Goal: Task Accomplishment & Management: Manage account settings

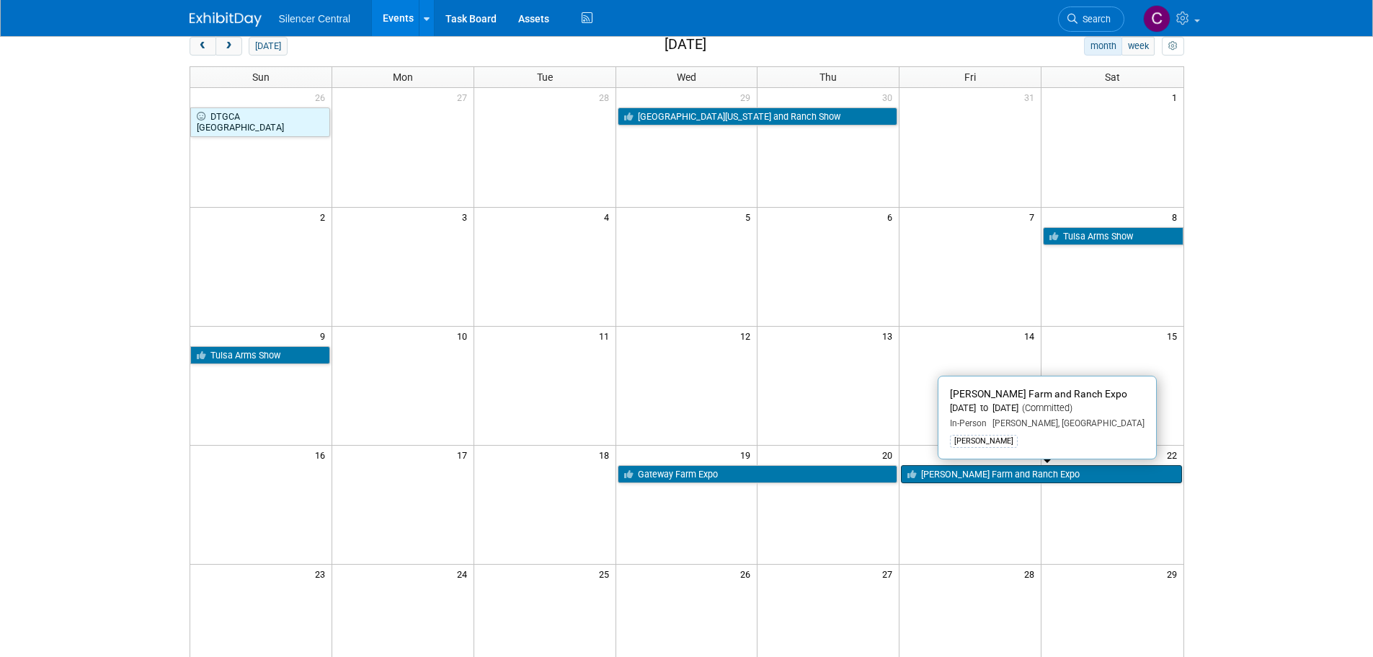
click at [1047, 474] on link "[PERSON_NAME] Farm and Ranch Expo" at bounding box center [1041, 474] width 280 height 19
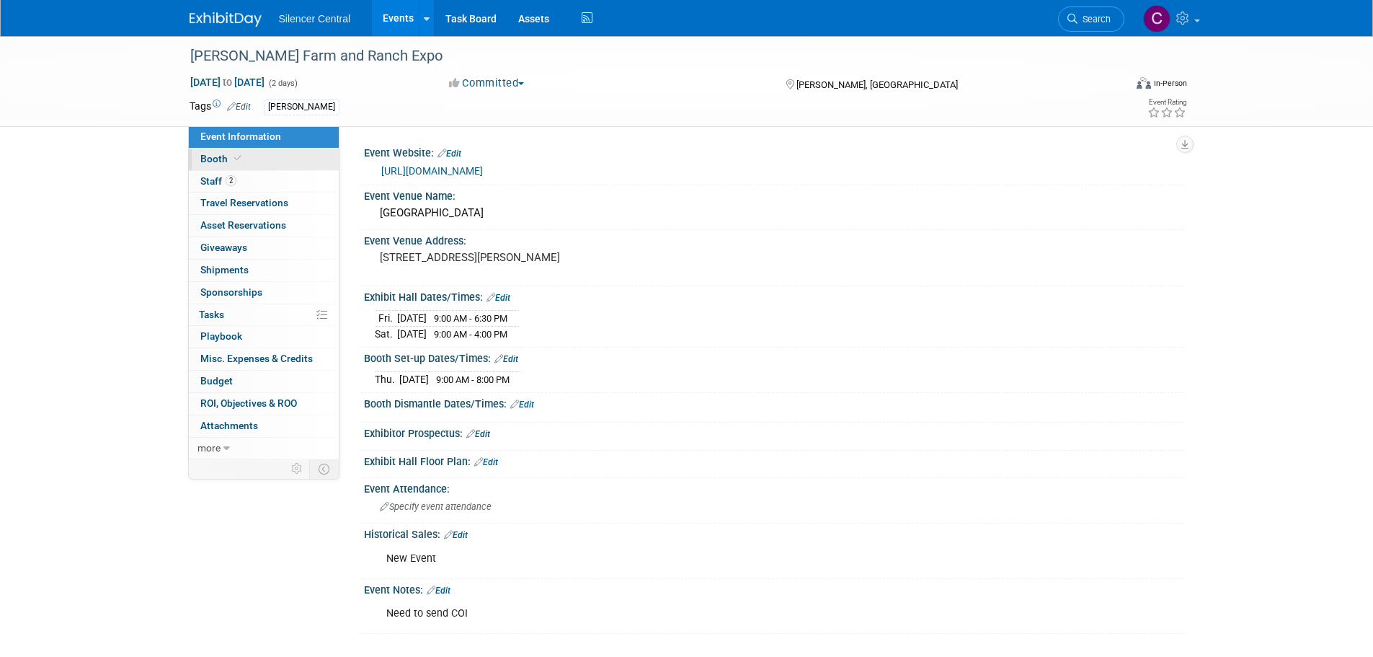
click at [238, 150] on link "Booth" at bounding box center [264, 159] width 150 height 22
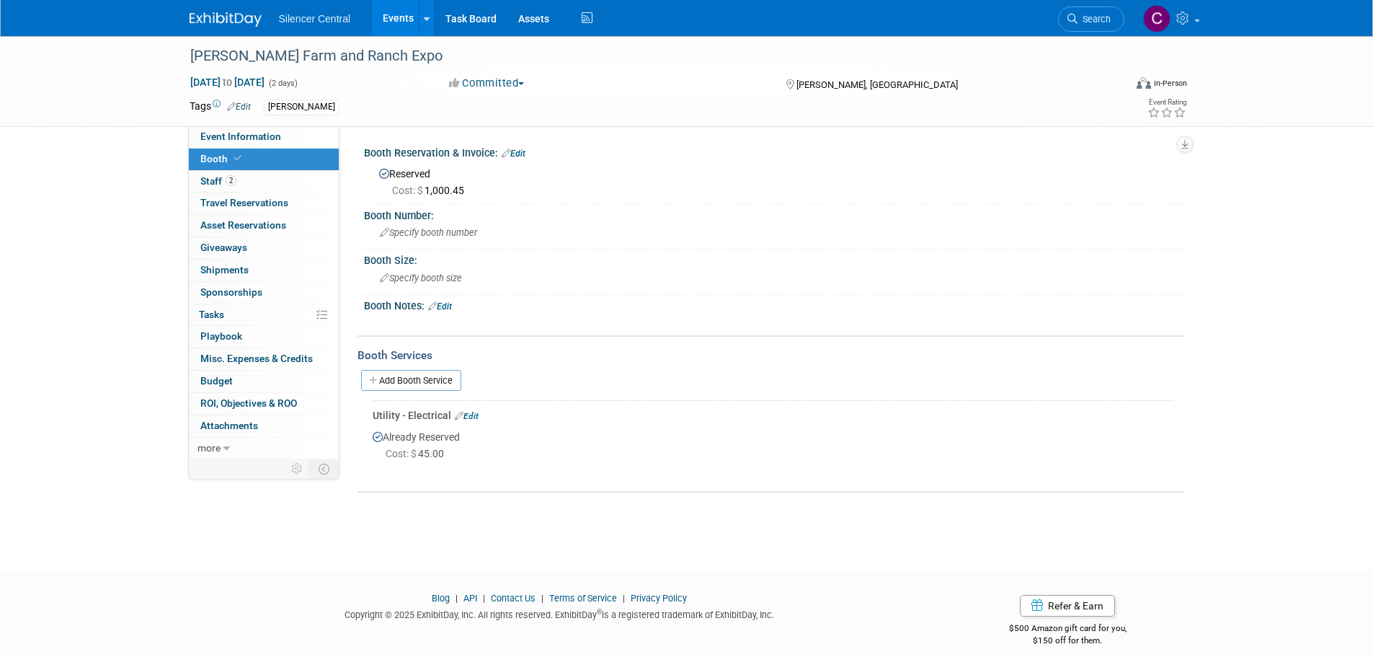
click at [219, 19] on img at bounding box center [226, 19] width 72 height 14
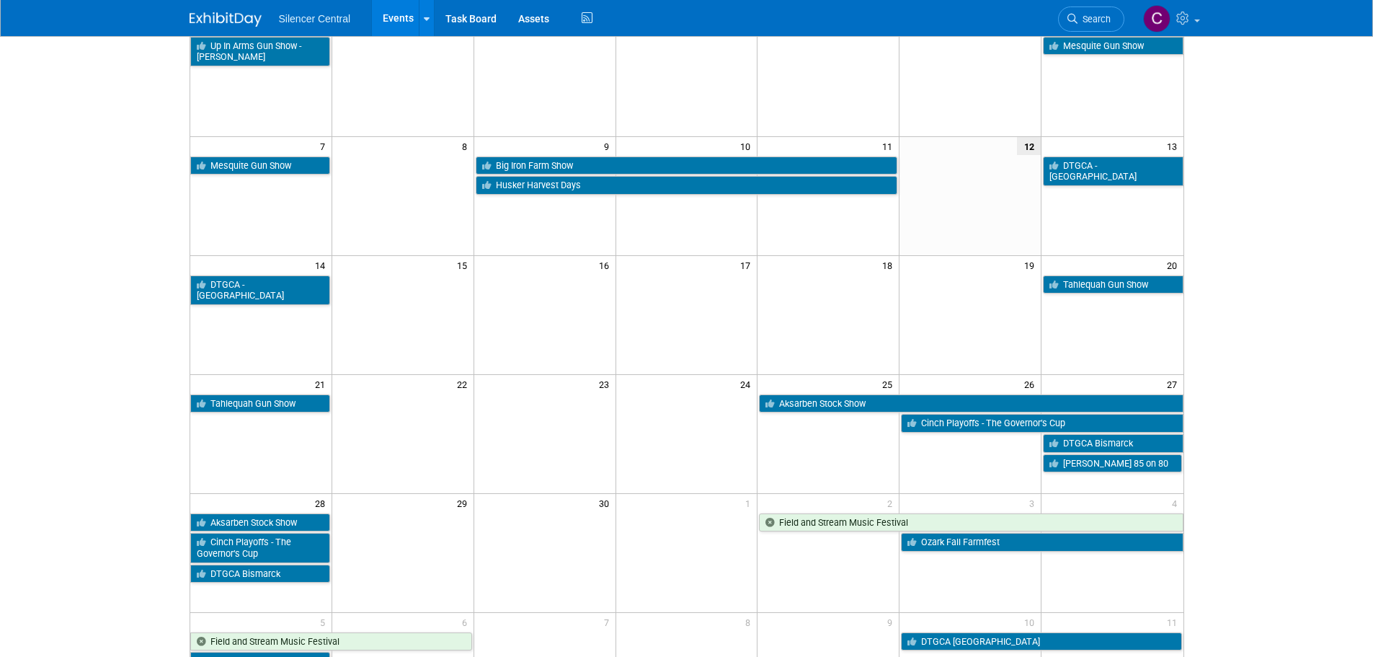
scroll to position [144, 0]
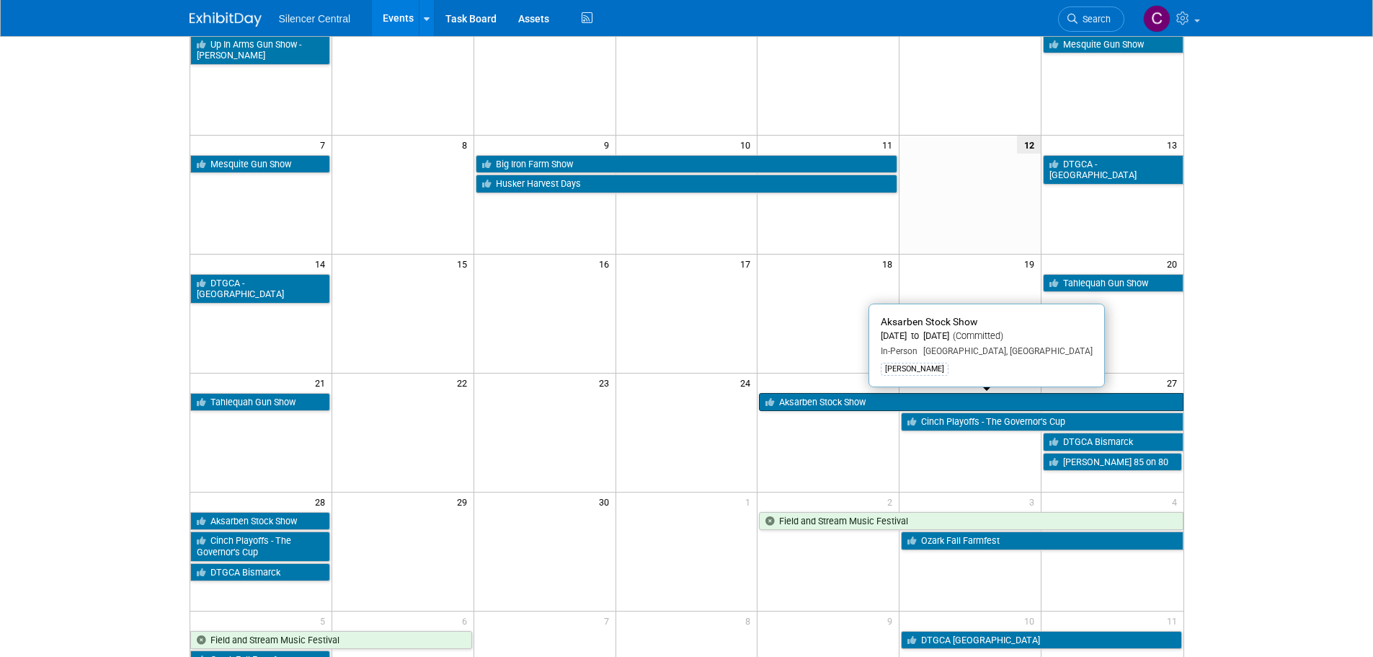
click at [828, 407] on link "Aksarben Stock Show" at bounding box center [971, 402] width 424 height 19
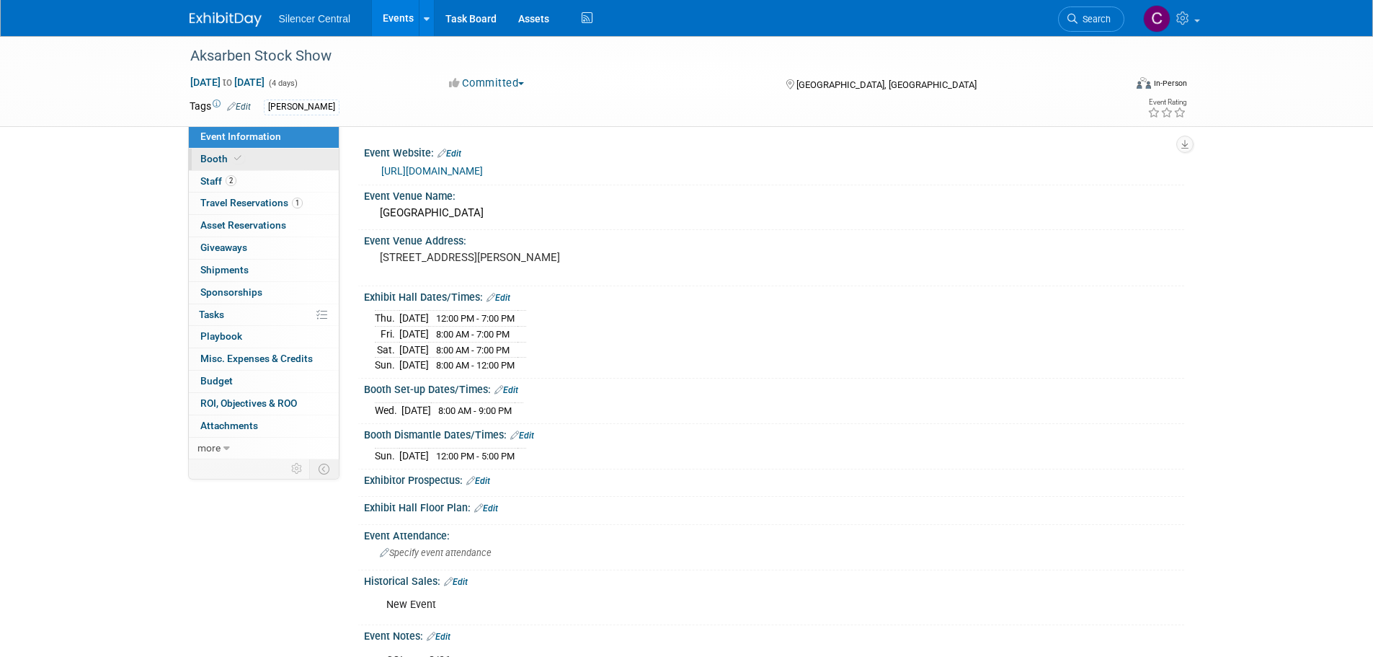
click at [277, 163] on link "Booth" at bounding box center [264, 159] width 150 height 22
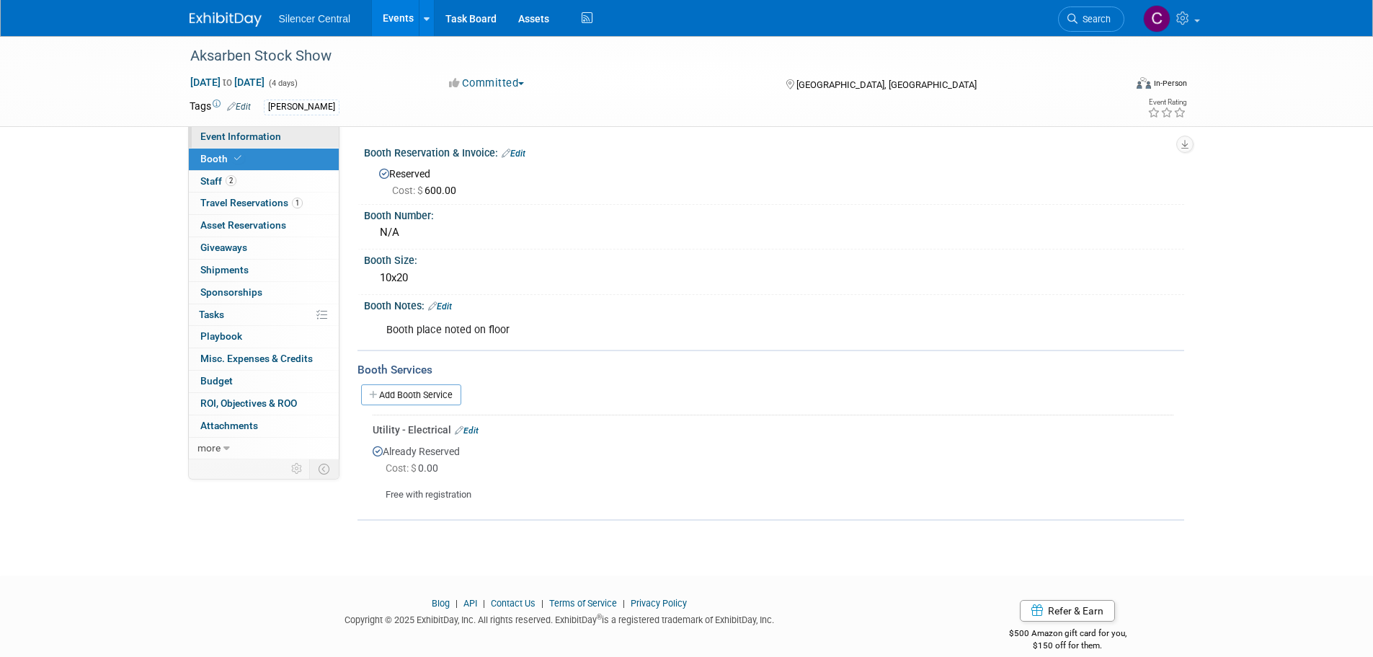
click at [278, 137] on span "Event Information" at bounding box center [240, 136] width 81 height 12
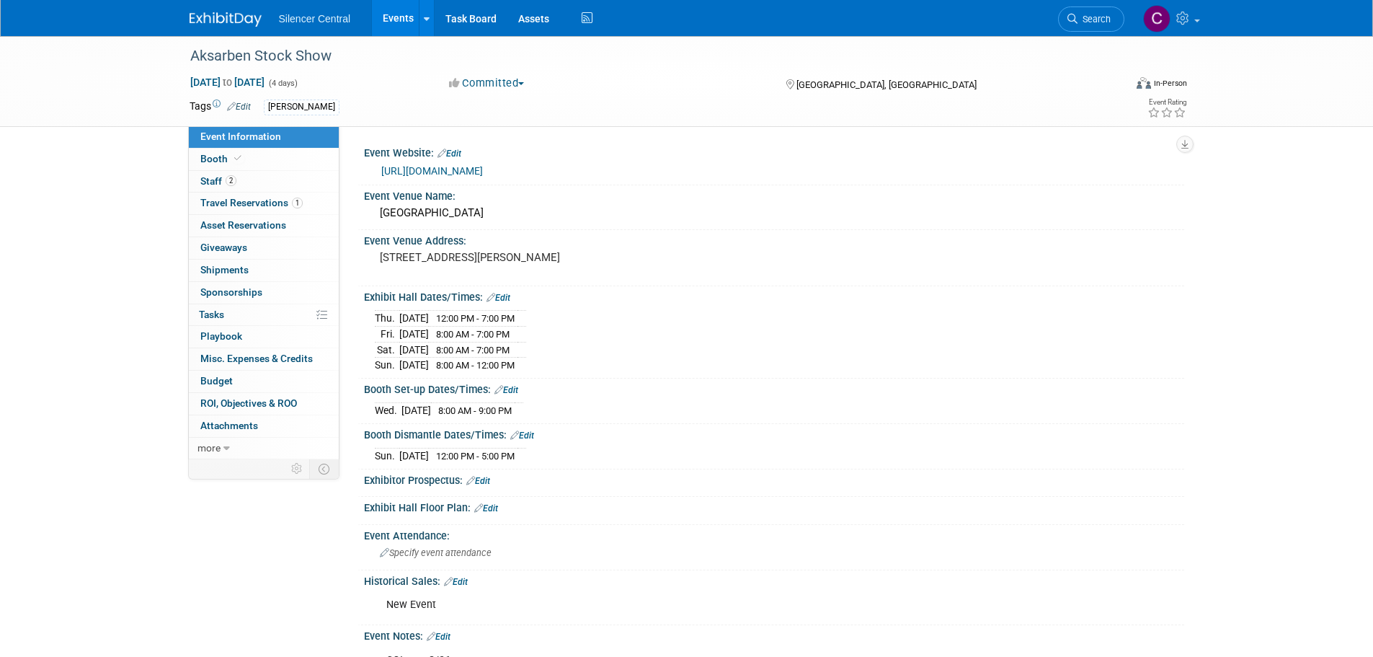
click at [221, 17] on img at bounding box center [226, 19] width 72 height 14
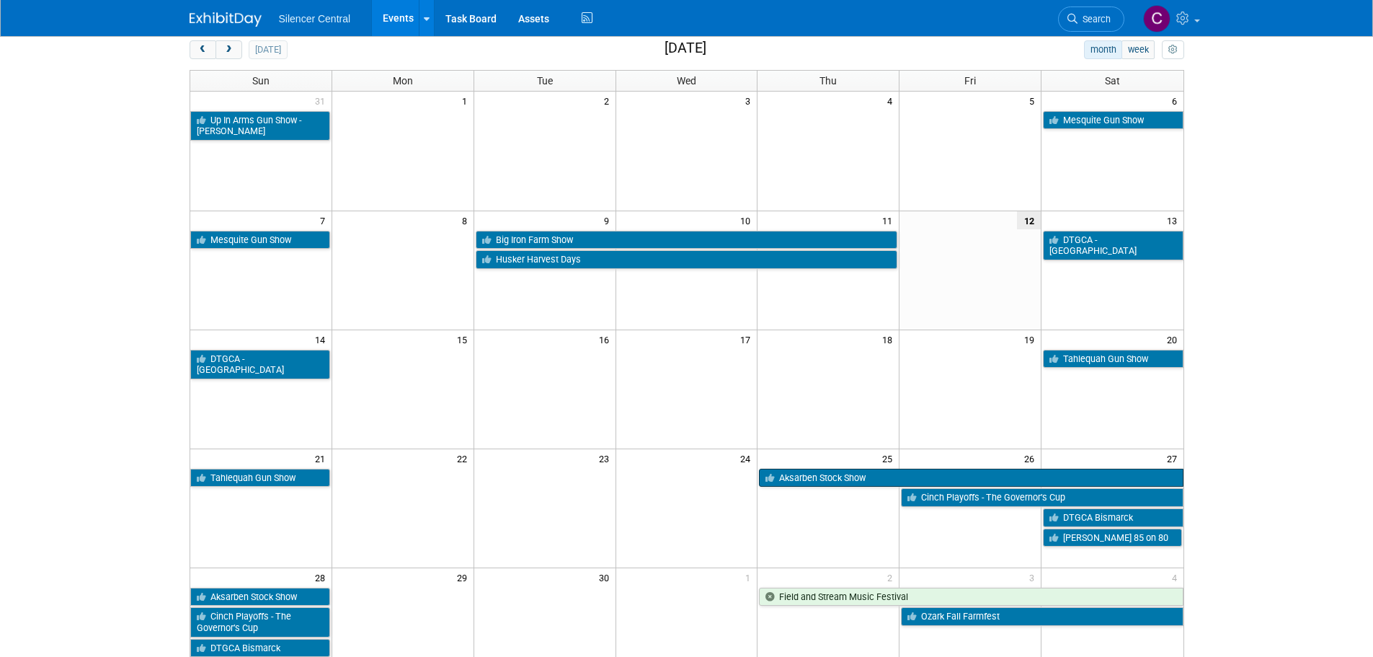
scroll to position [72, 0]
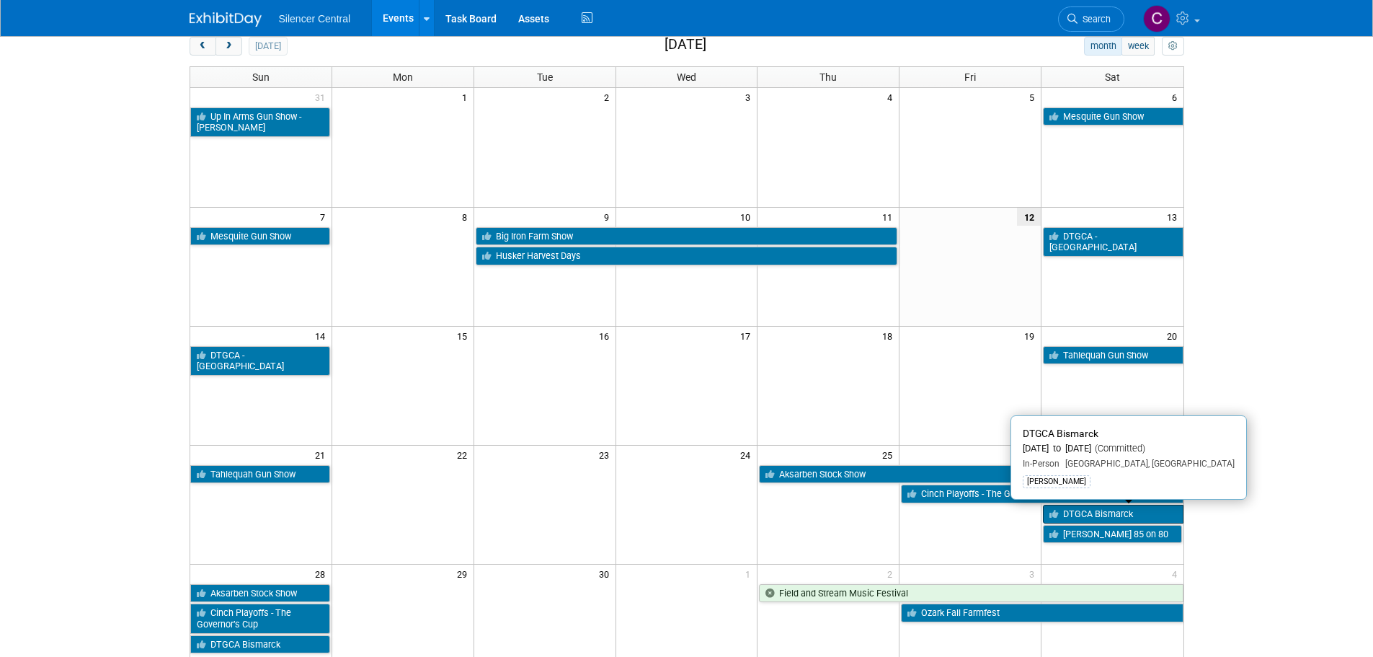
click at [1078, 513] on link "DTGCA Bismarck" at bounding box center [1113, 514] width 140 height 19
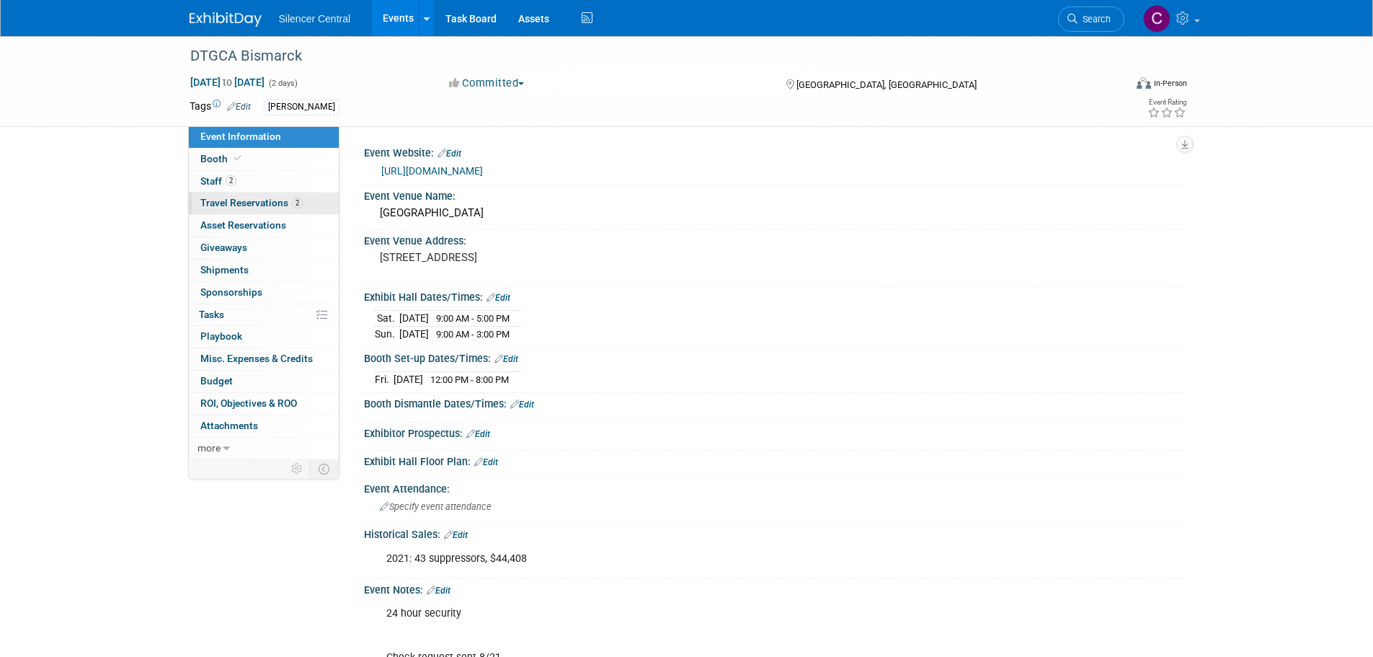
click at [238, 207] on span "Travel Reservations 2" at bounding box center [251, 203] width 102 height 12
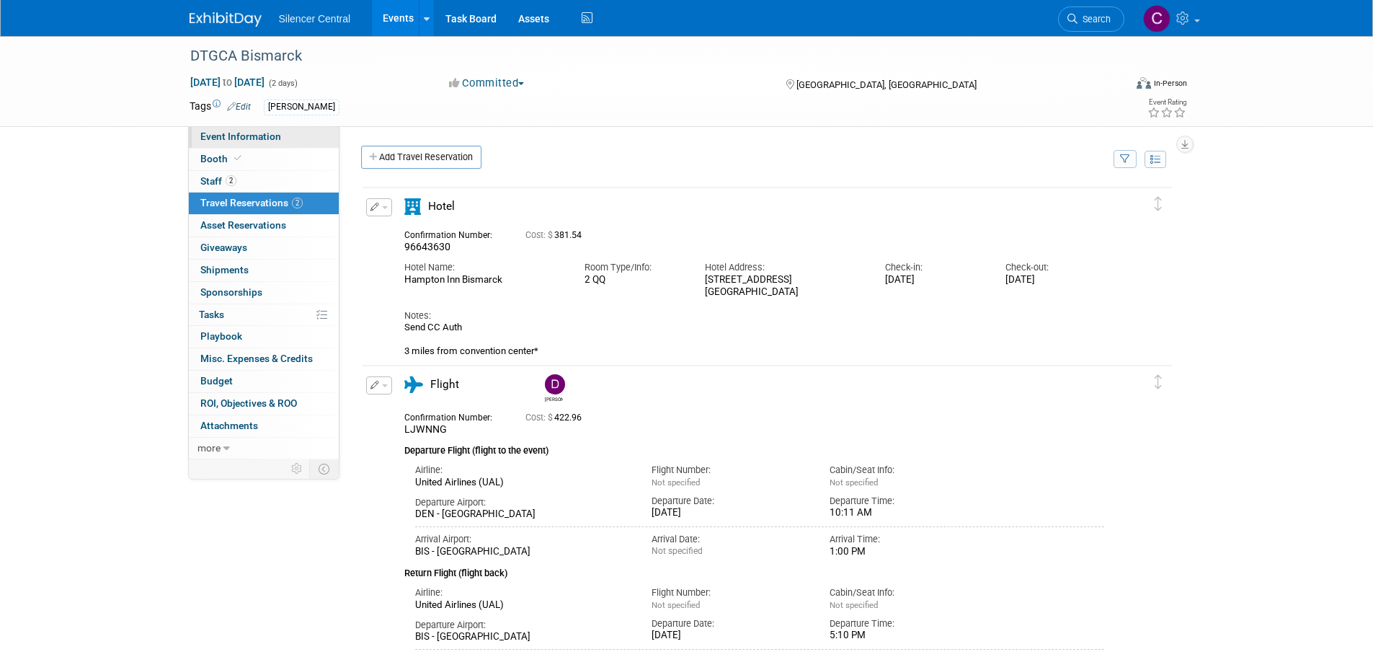
click at [252, 136] on span "Event Information" at bounding box center [240, 136] width 81 height 12
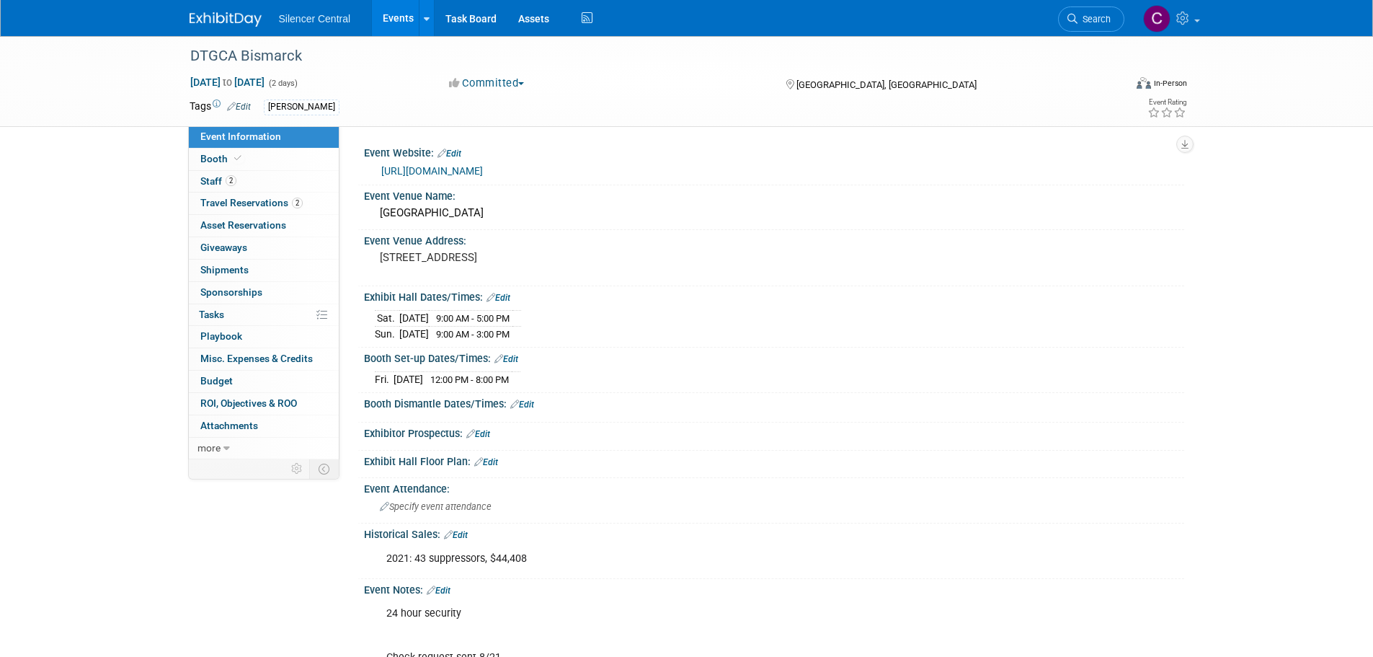
click at [192, 21] on img at bounding box center [226, 19] width 72 height 14
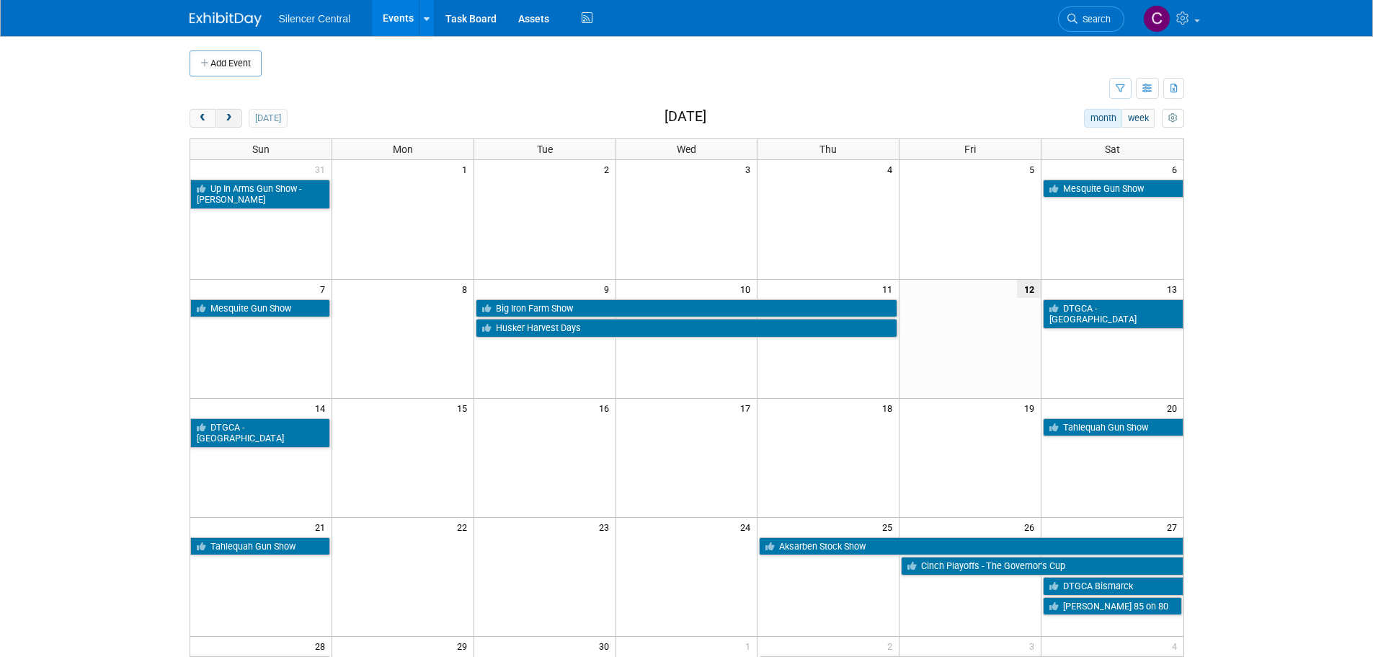
click at [218, 127] on button "next" at bounding box center [229, 118] width 27 height 19
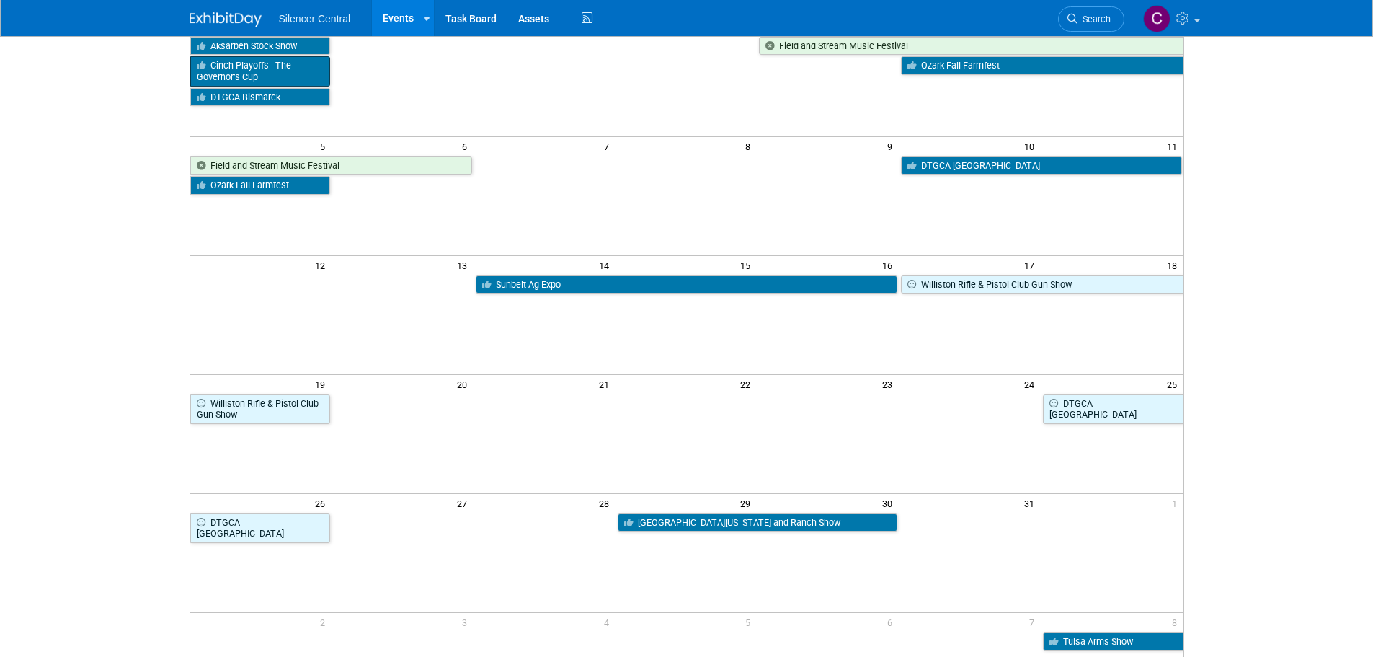
scroll to position [144, 0]
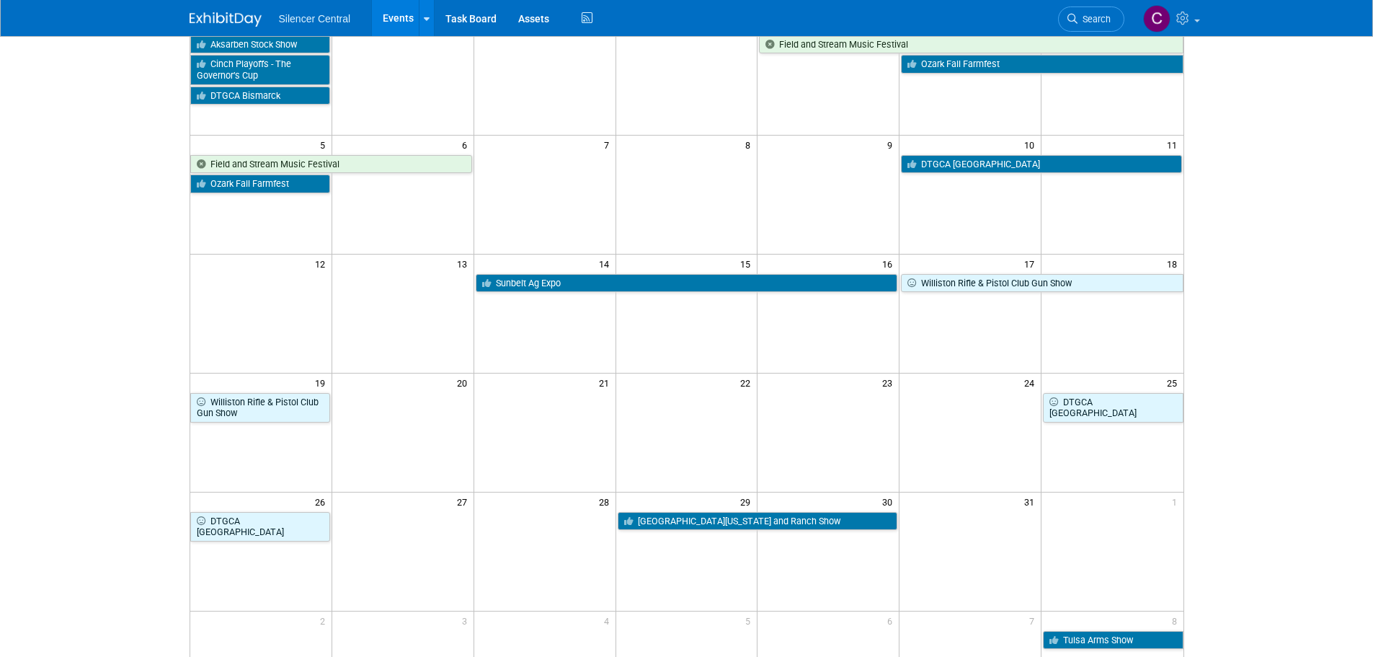
drag, startPoint x: 1134, startPoint y: 539, endPoint x: 1104, endPoint y: 559, distance: 36.4
click at [1104, 559] on td at bounding box center [1113, 551] width 142 height 119
click at [383, 356] on td at bounding box center [403, 313] width 142 height 119
drag, startPoint x: 694, startPoint y: 429, endPoint x: 1078, endPoint y: 498, distance: 390.4
click at [1078, 498] on td "1" at bounding box center [1113, 501] width 142 height 18
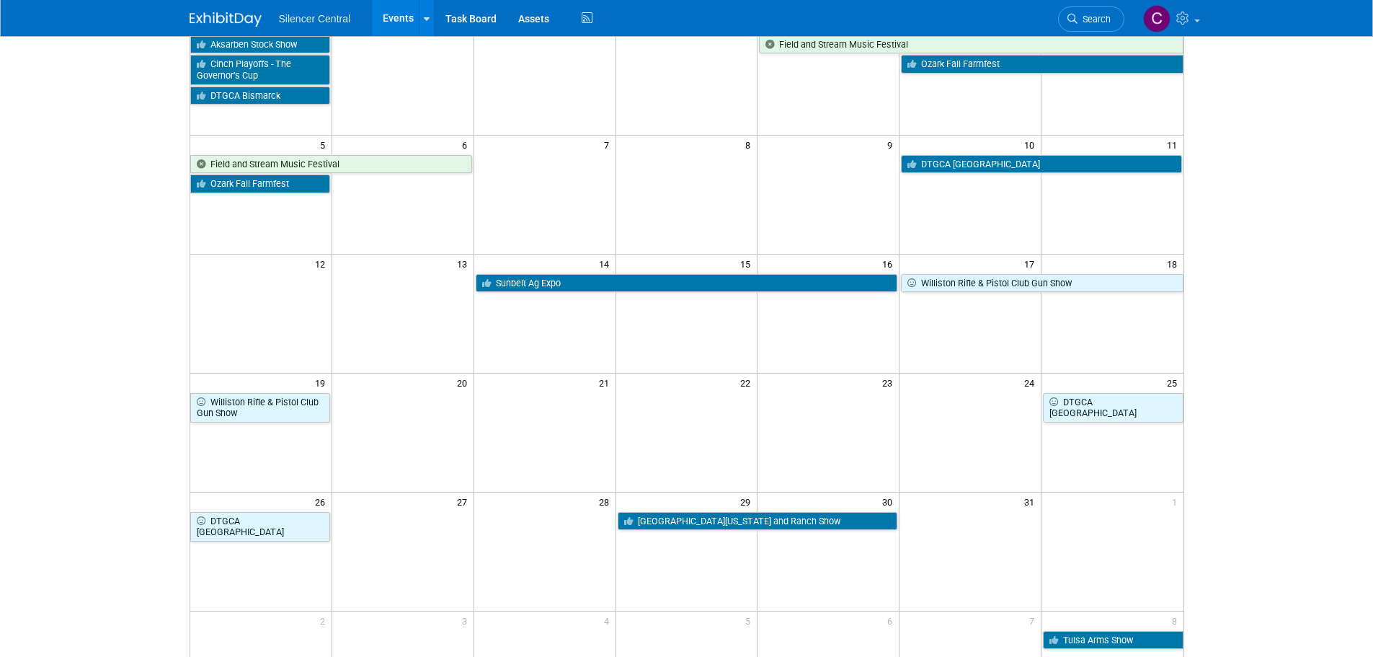
drag, startPoint x: 1068, startPoint y: 511, endPoint x: 711, endPoint y: 432, distance: 364.7
drag, startPoint x: 711, startPoint y: 432, endPoint x: 1171, endPoint y: 515, distance: 466.6
drag, startPoint x: 1171, startPoint y: 515, endPoint x: 594, endPoint y: 398, distance: 588.5
click at [594, 398] on td at bounding box center [545, 406] width 142 height 31
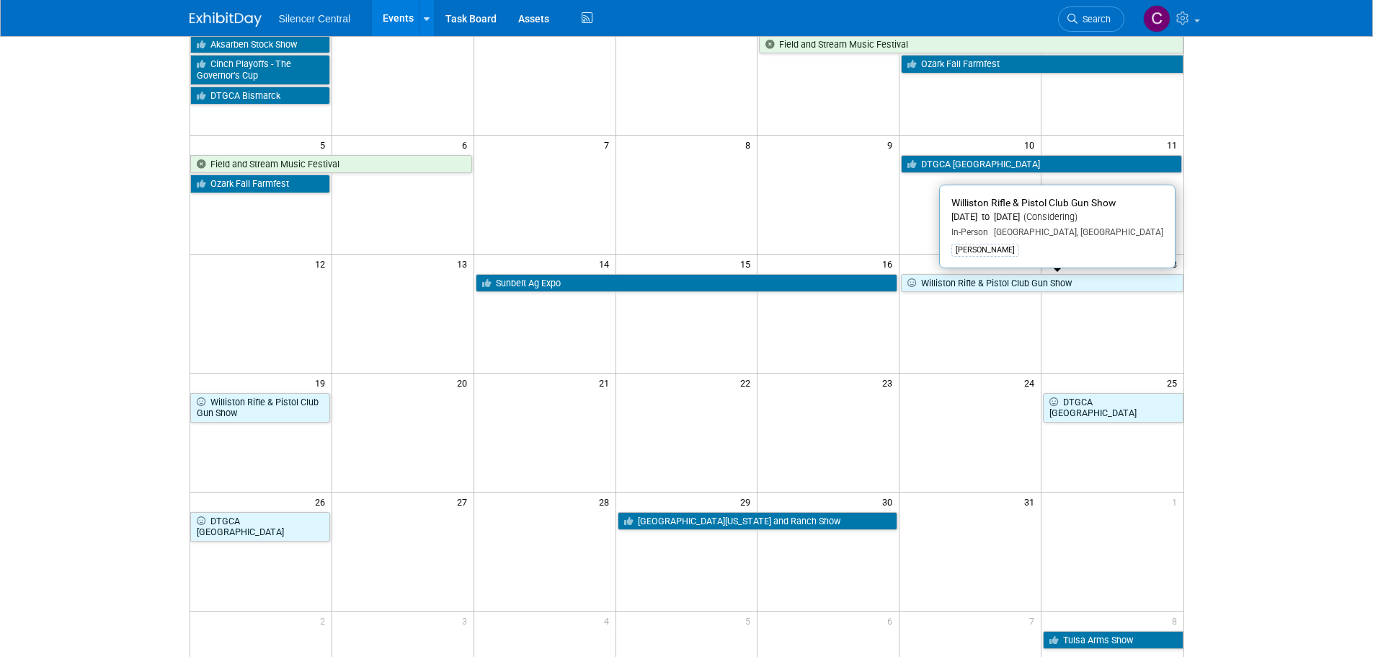
click at [952, 270] on td "17" at bounding box center [971, 263] width 142 height 18
click at [958, 280] on link "Williston Rifle & Pistol Club Gun Show" at bounding box center [1042, 283] width 282 height 19
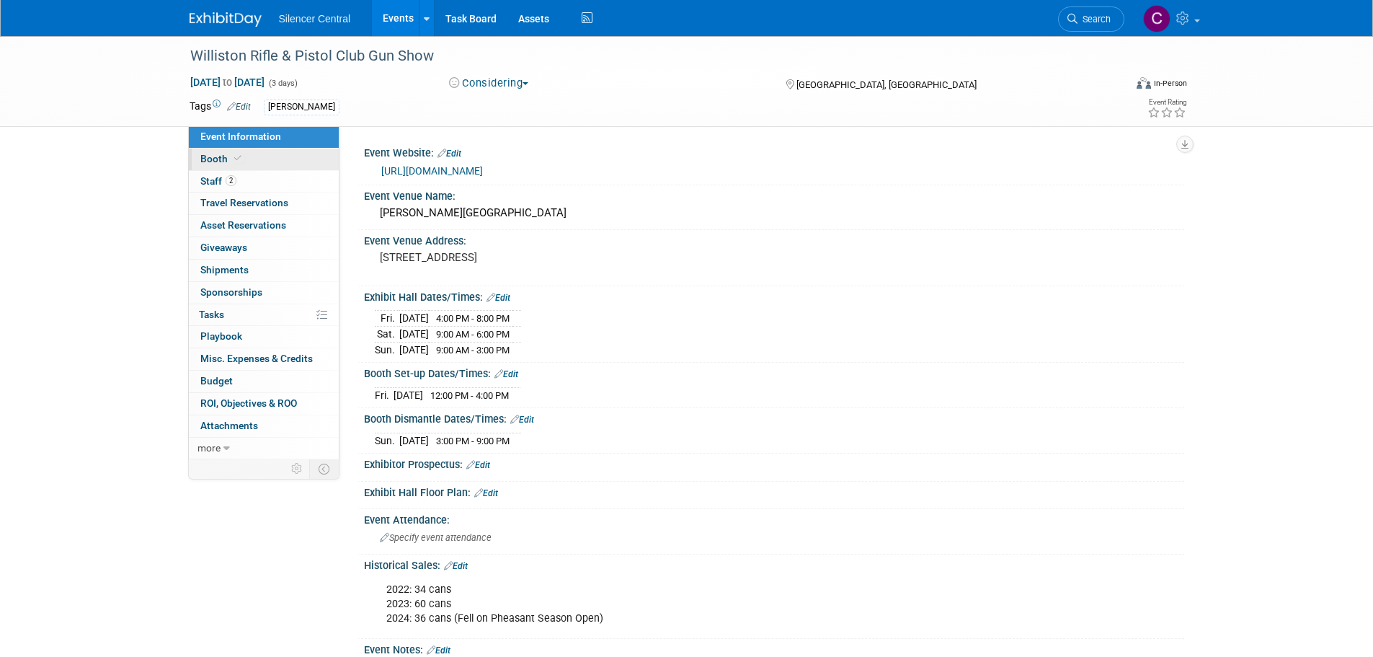
click at [249, 162] on link "Booth" at bounding box center [264, 159] width 150 height 22
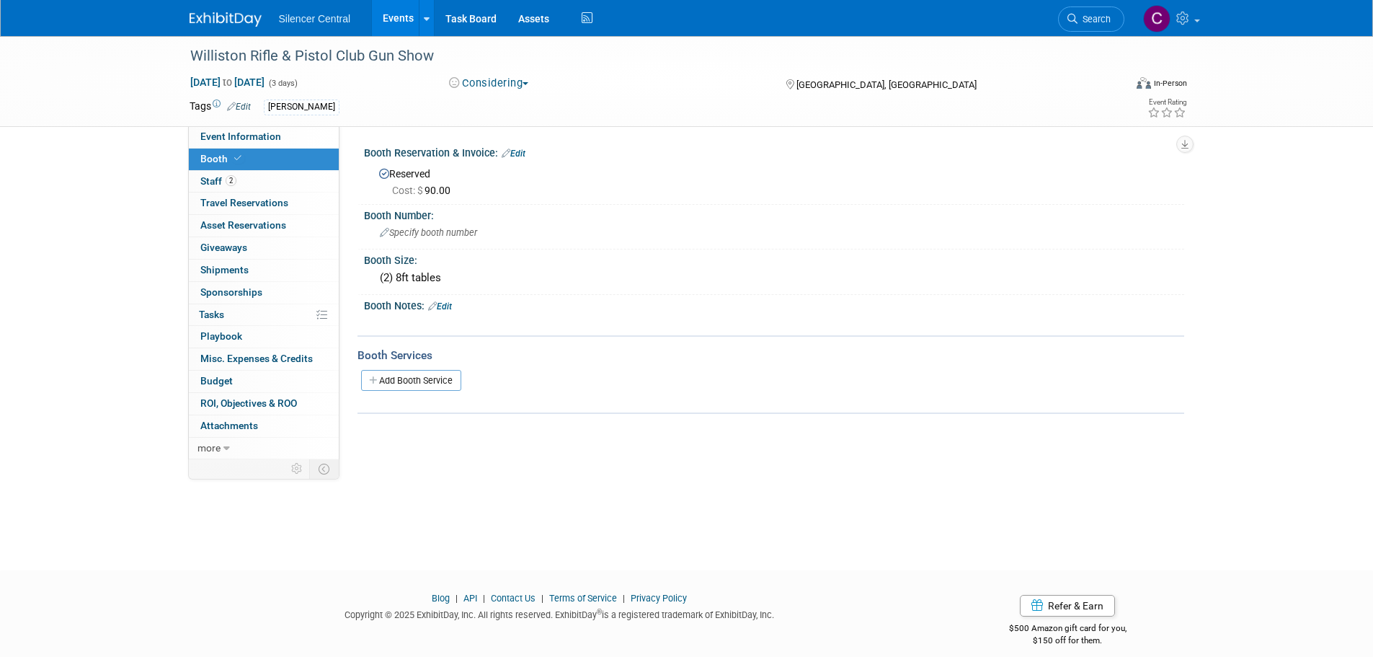
click at [231, 20] on img at bounding box center [226, 19] width 72 height 14
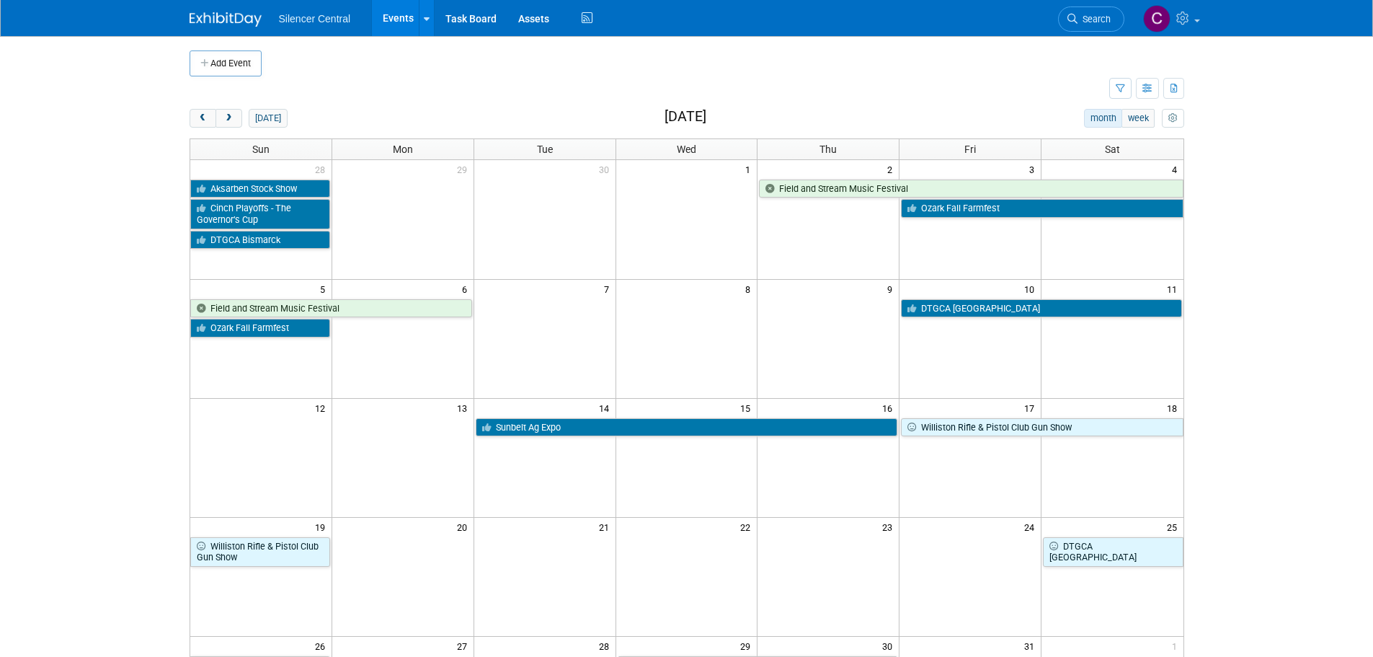
click at [621, 378] on td at bounding box center [687, 338] width 142 height 119
drag, startPoint x: 483, startPoint y: 375, endPoint x: 897, endPoint y: 546, distance: 448.3
click at [897, 546] on td at bounding box center [829, 551] width 142 height 31
drag, startPoint x: 665, startPoint y: 551, endPoint x: 1050, endPoint y: 579, distance: 385.9
click at [1050, 579] on td at bounding box center [1113, 576] width 142 height 119
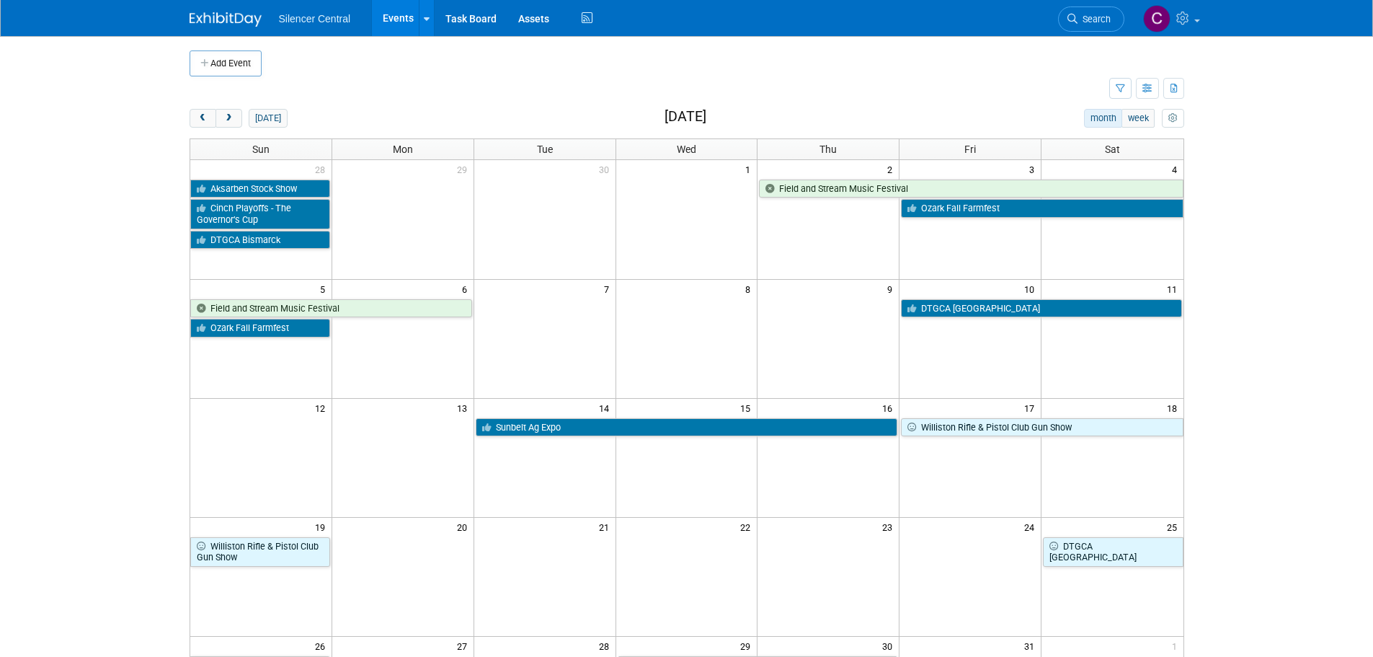
drag, startPoint x: 1050, startPoint y: 579, endPoint x: 699, endPoint y: 569, distance: 351.2
click at [203, 119] on span "prev" at bounding box center [203, 118] width 11 height 9
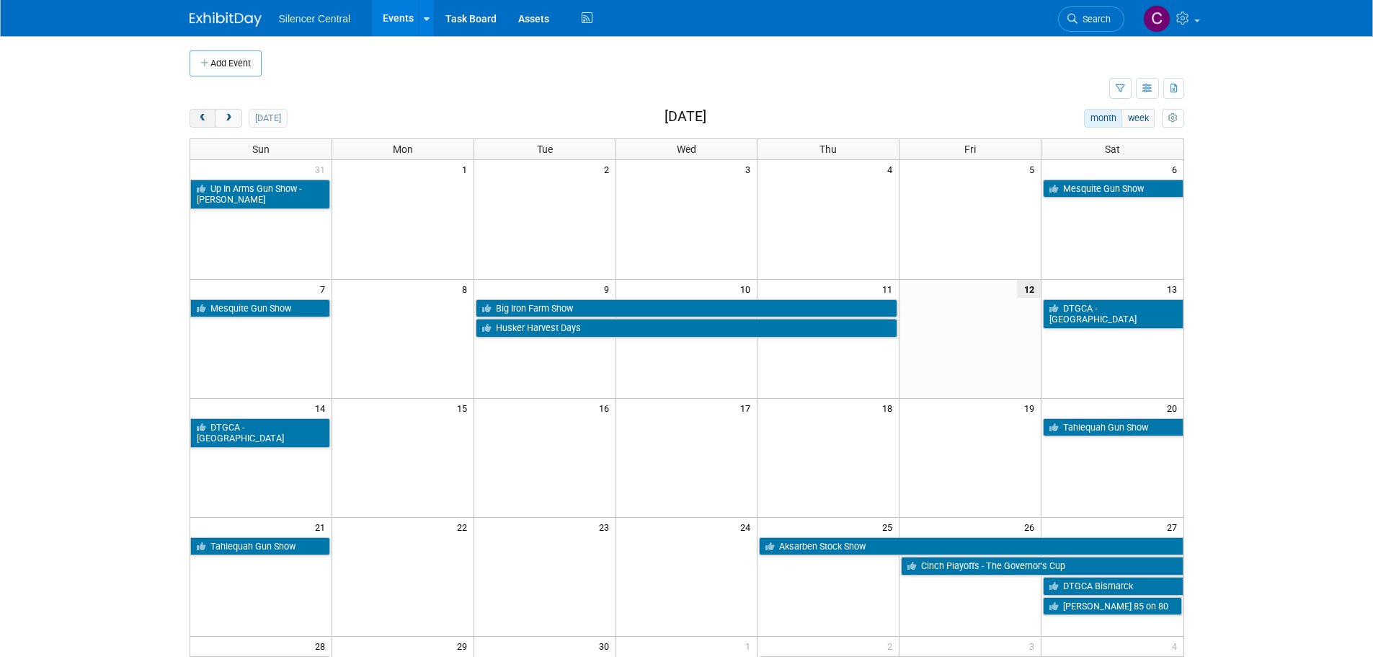
click at [203, 119] on span "prev" at bounding box center [203, 118] width 11 height 9
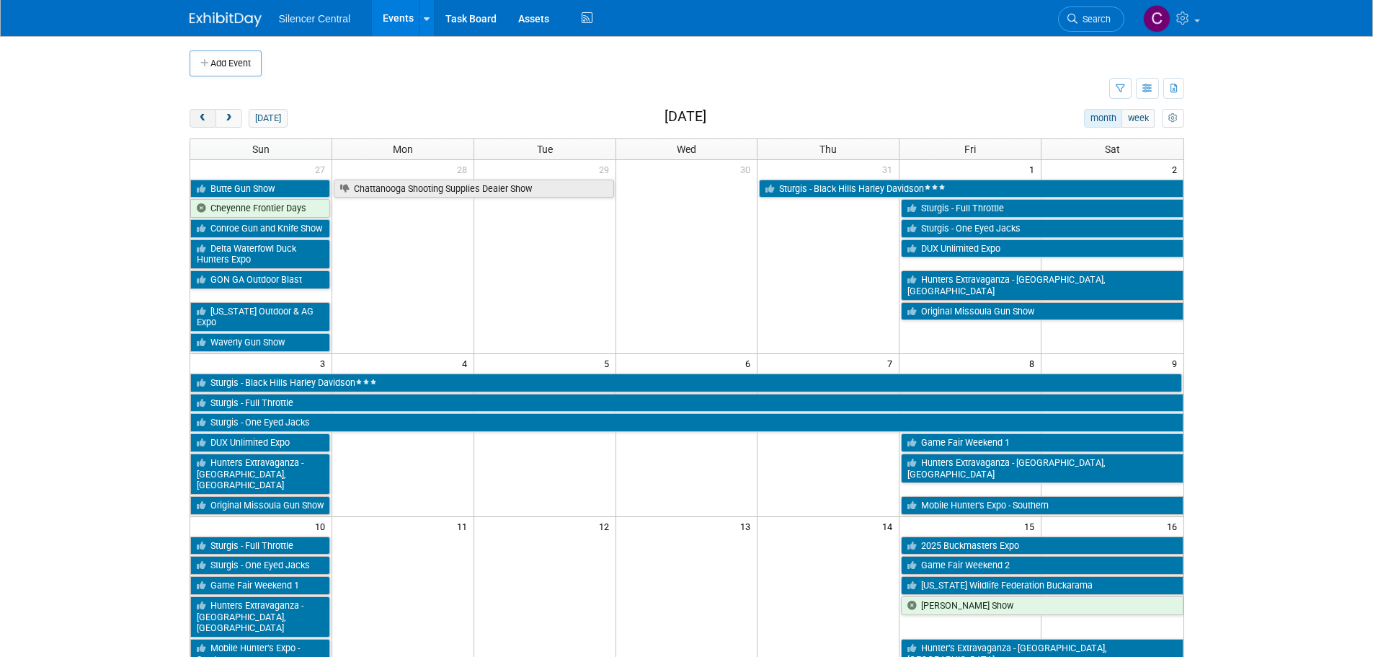
click at [203, 119] on span "prev" at bounding box center [203, 118] width 11 height 9
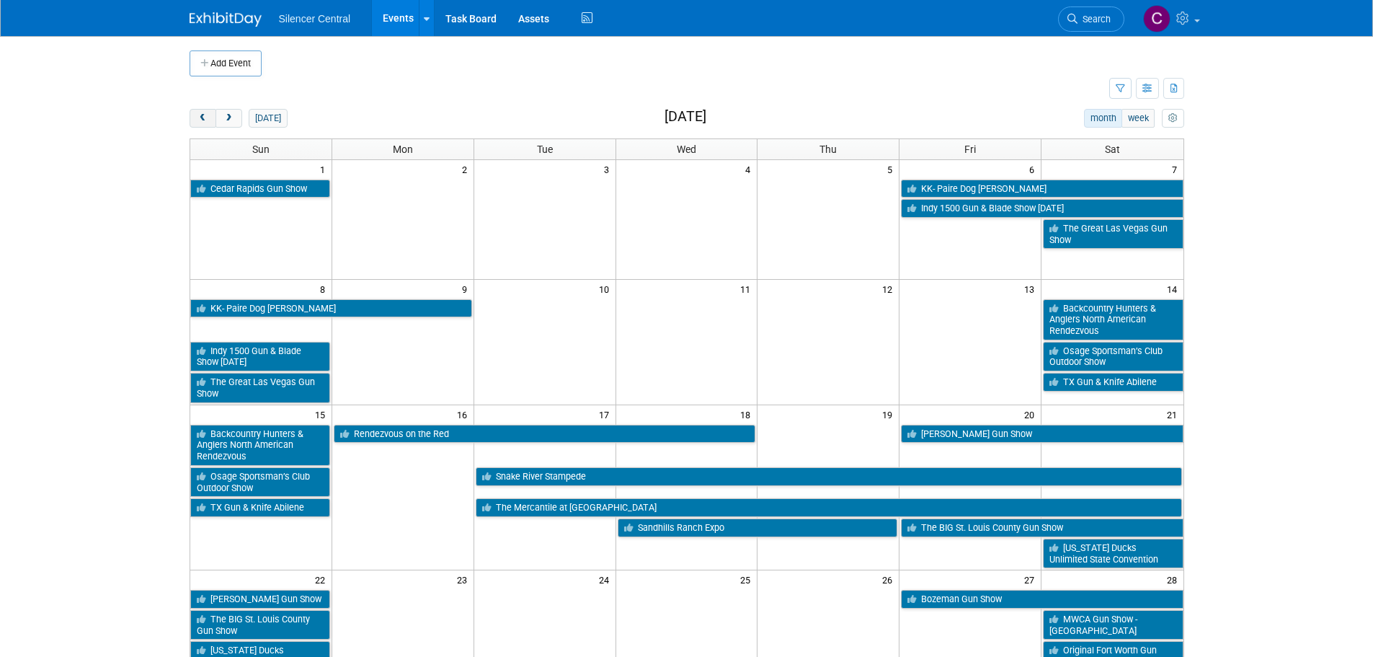
click at [203, 119] on span "prev" at bounding box center [203, 118] width 11 height 9
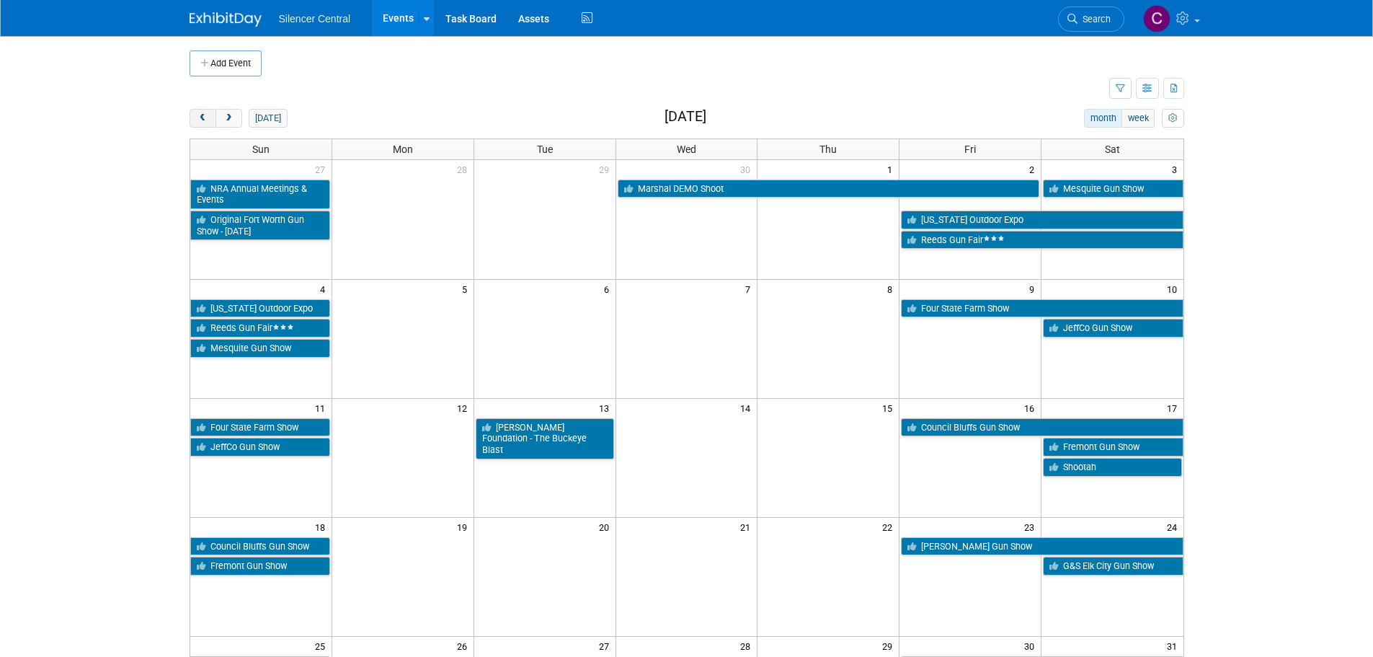
click at [203, 118] on span "prev" at bounding box center [203, 118] width 11 height 9
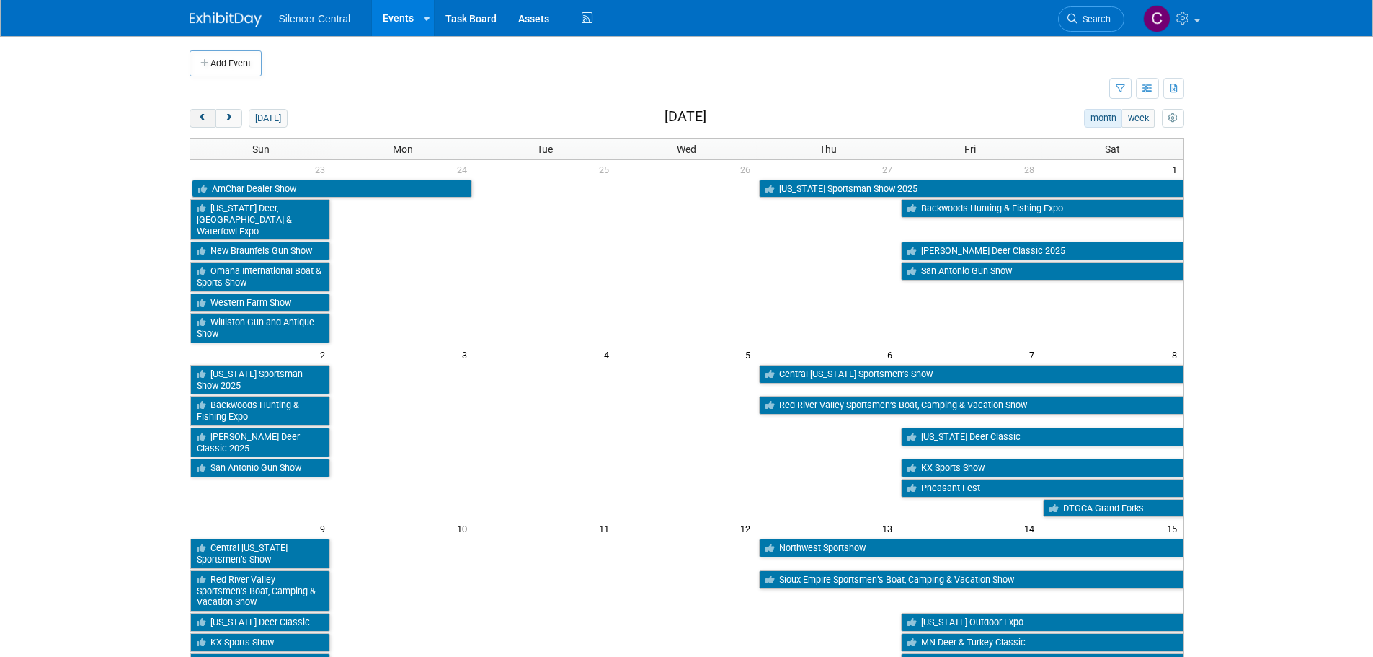
click at [203, 118] on span "prev" at bounding box center [203, 118] width 11 height 9
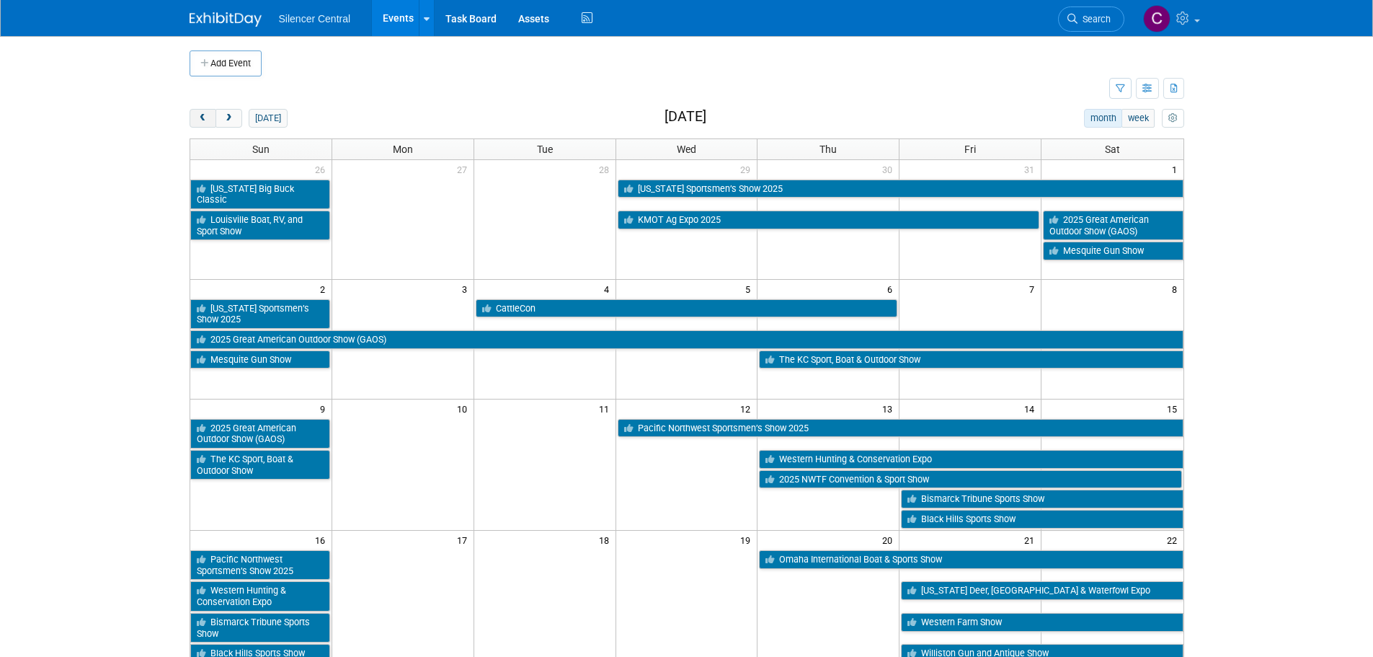
click at [203, 118] on span "prev" at bounding box center [203, 118] width 11 height 9
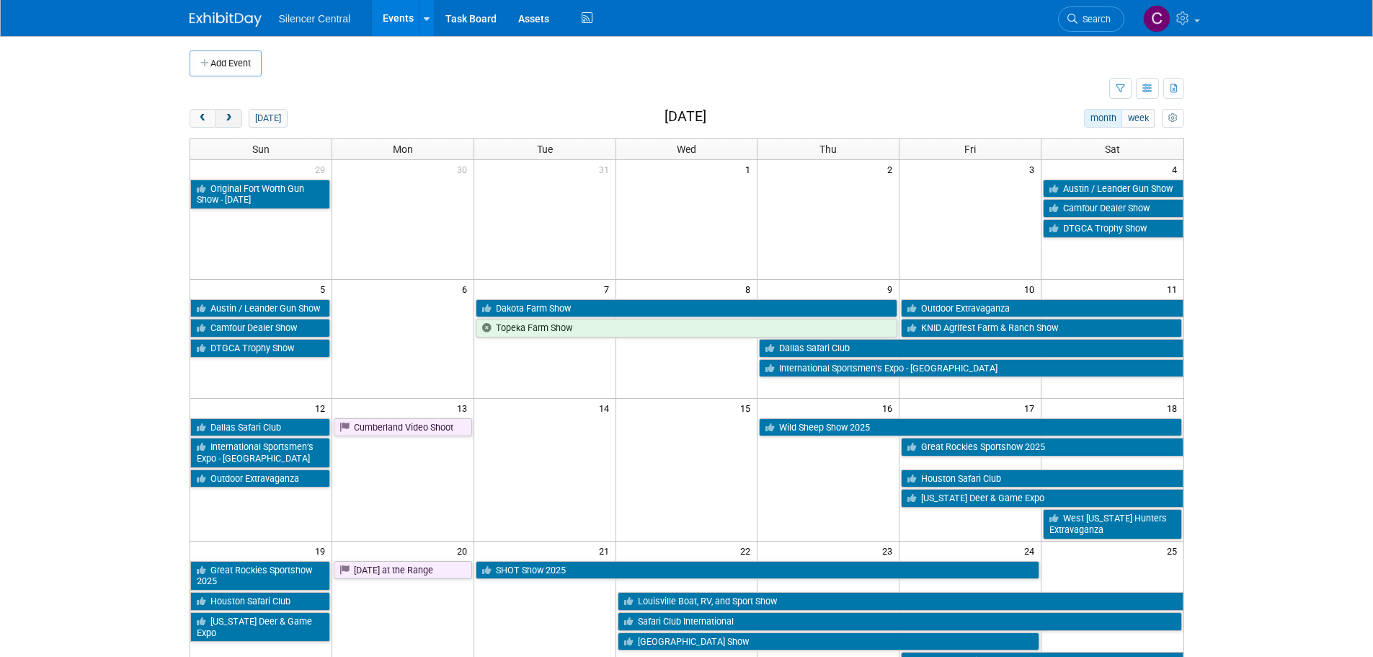
click at [238, 121] on button "next" at bounding box center [229, 118] width 27 height 19
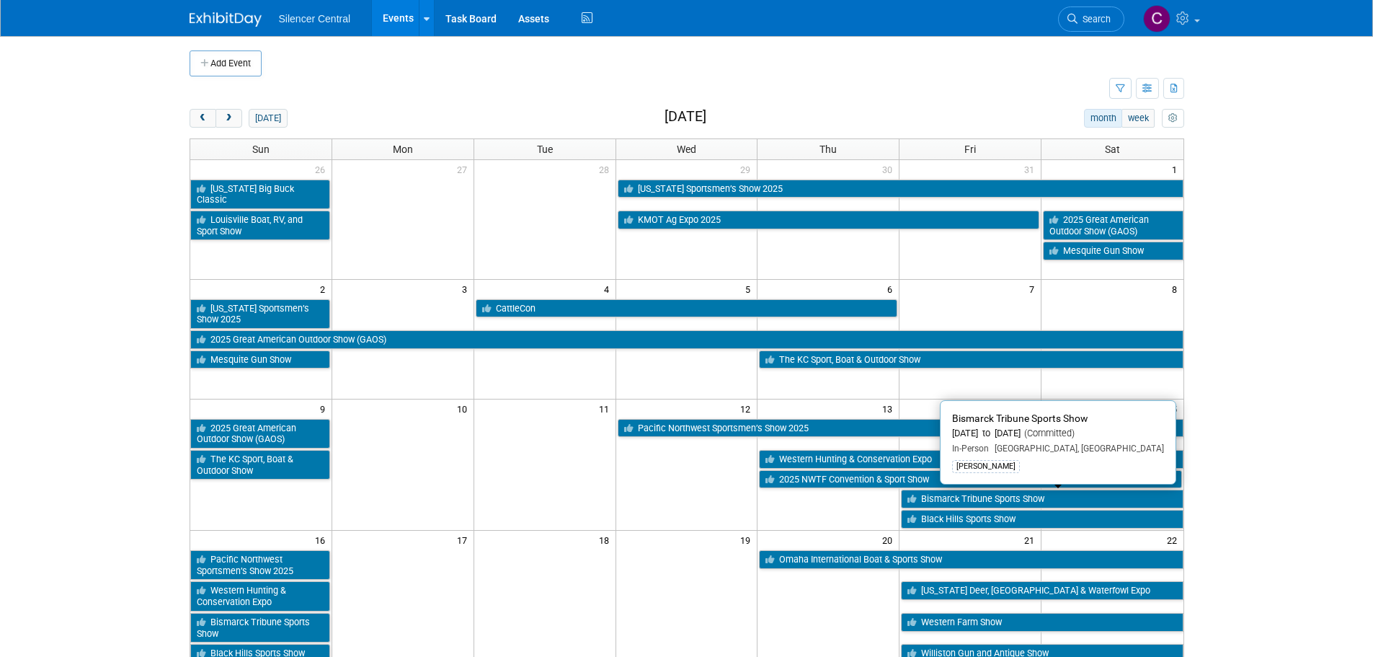
click at [972, 498] on link "Bismarck Tribune Sports Show" at bounding box center [1042, 498] width 282 height 19
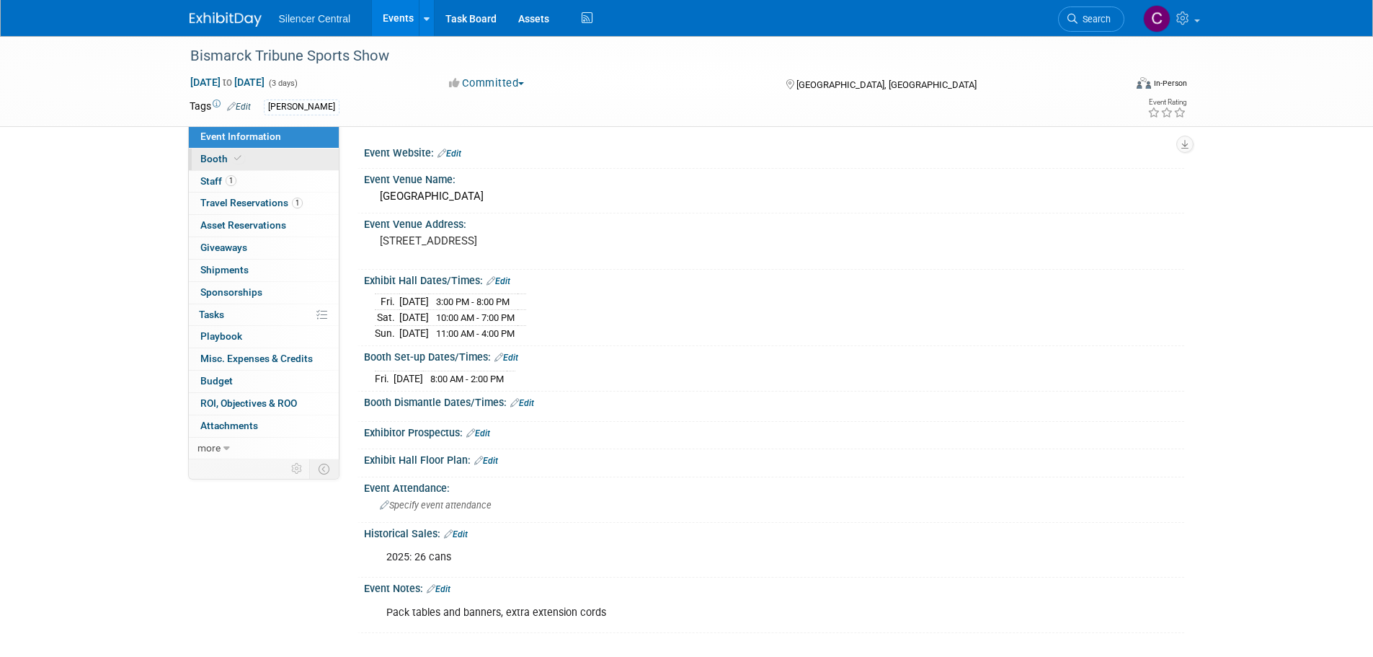
click at [250, 152] on link "Booth" at bounding box center [264, 159] width 150 height 22
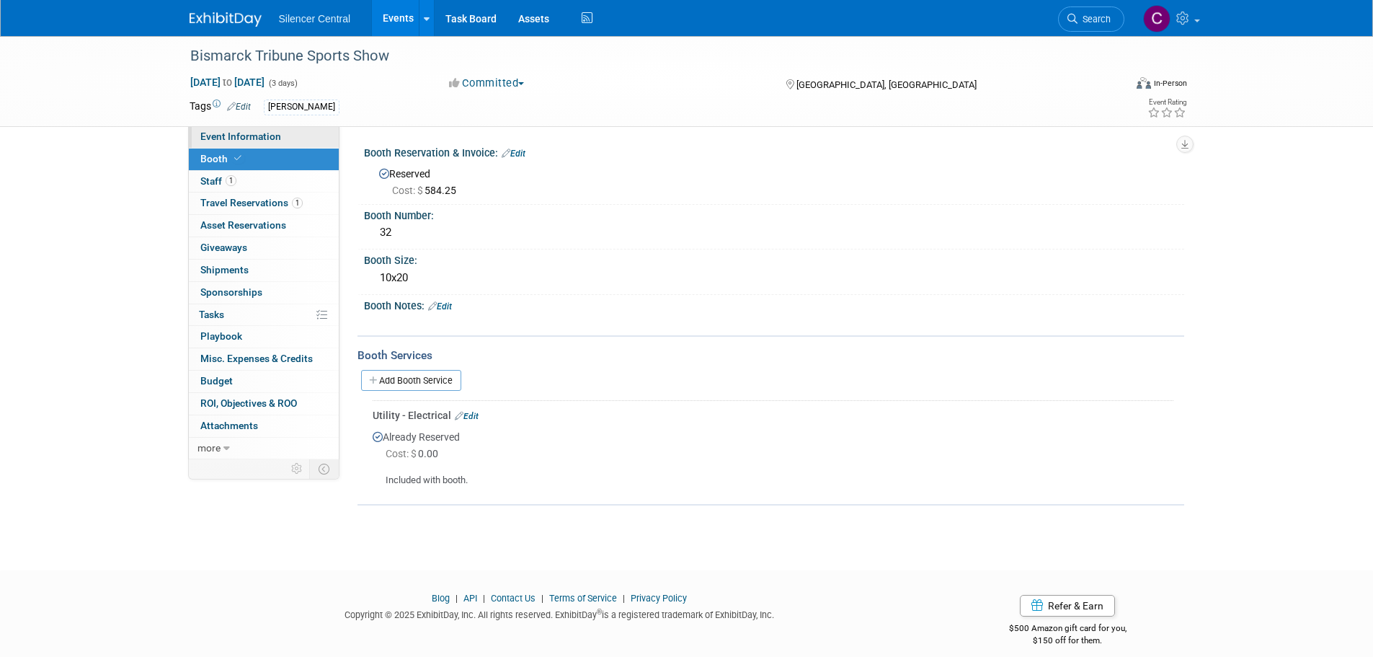
click at [247, 130] on span "Event Information" at bounding box center [240, 136] width 81 height 12
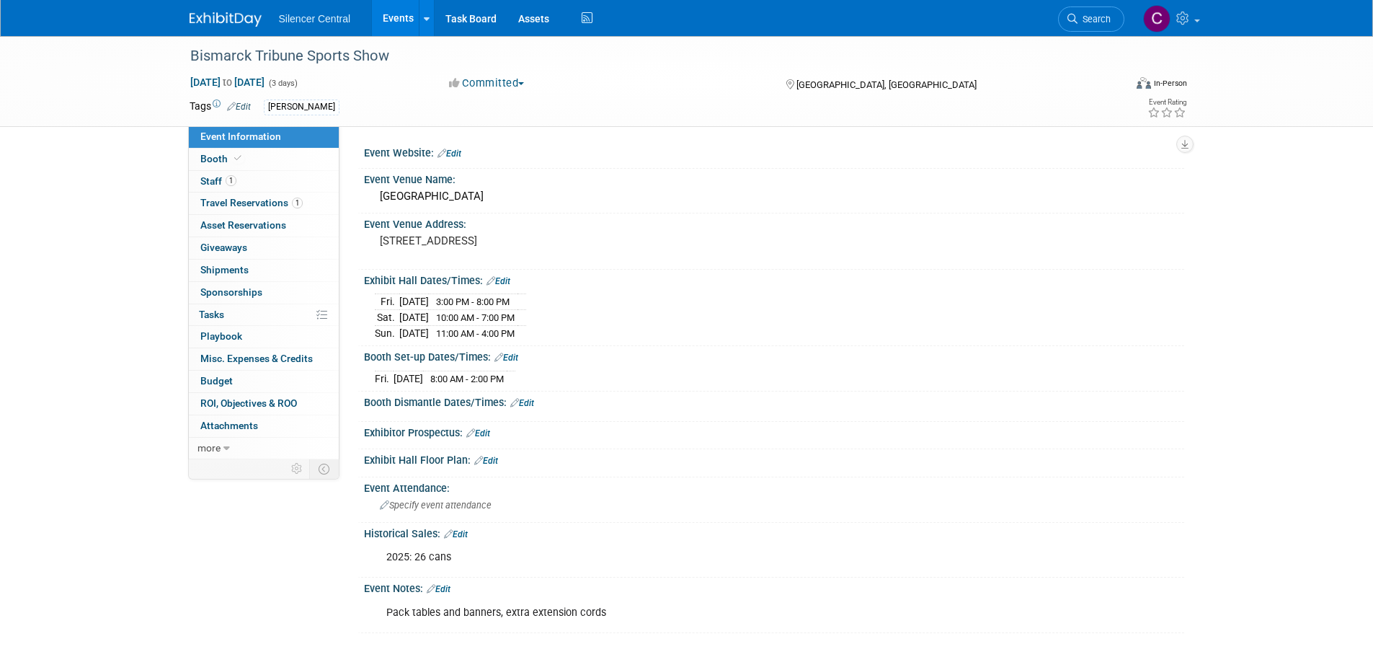
click at [455, 586] on div "Event Notes: Edit" at bounding box center [774, 586] width 820 height 19
click at [451, 587] on link "Edit" at bounding box center [439, 589] width 24 height 10
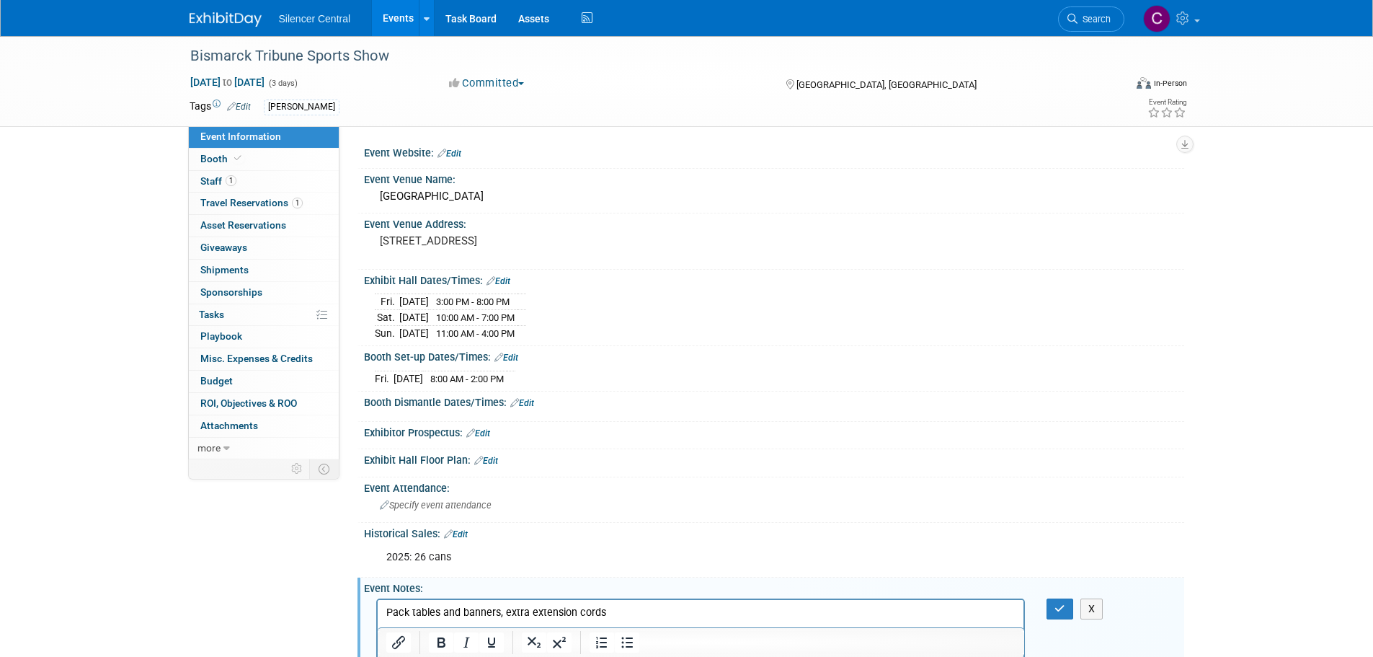
click at [625, 613] on p "Pack tables and banners, extra extension cords" at bounding box center [701, 612] width 630 height 14
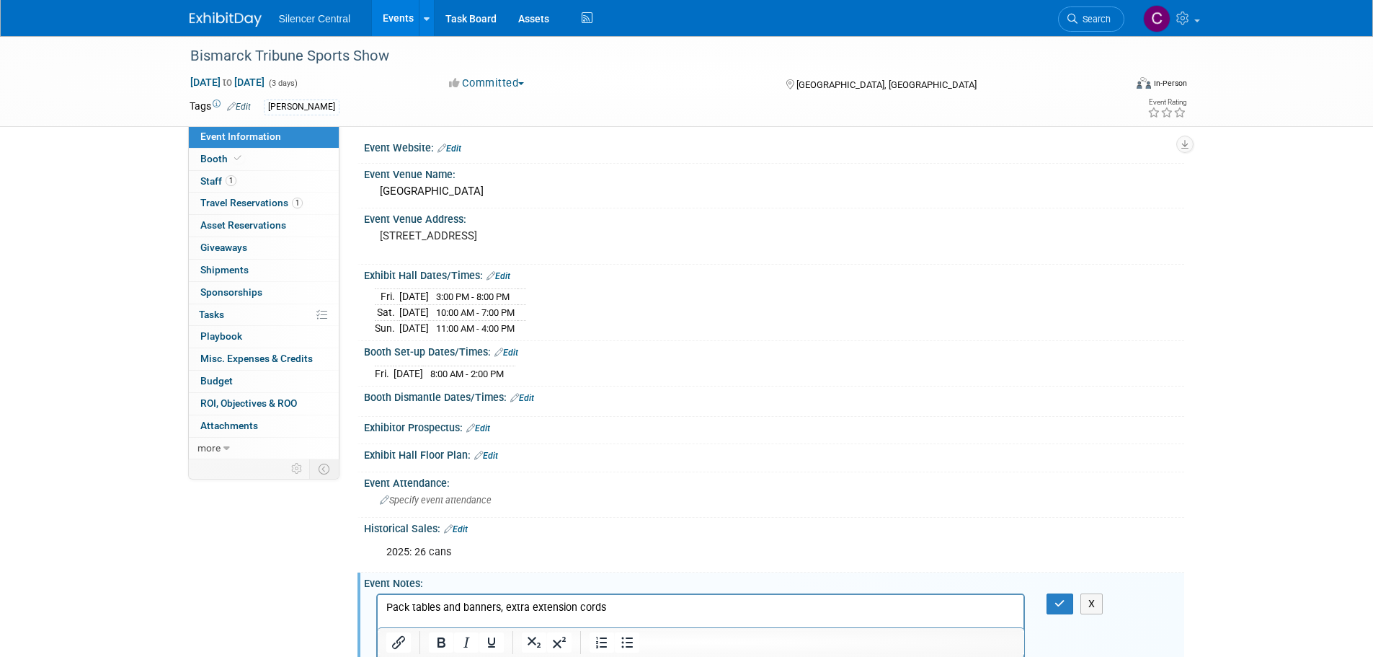
scroll to position [19, 0]
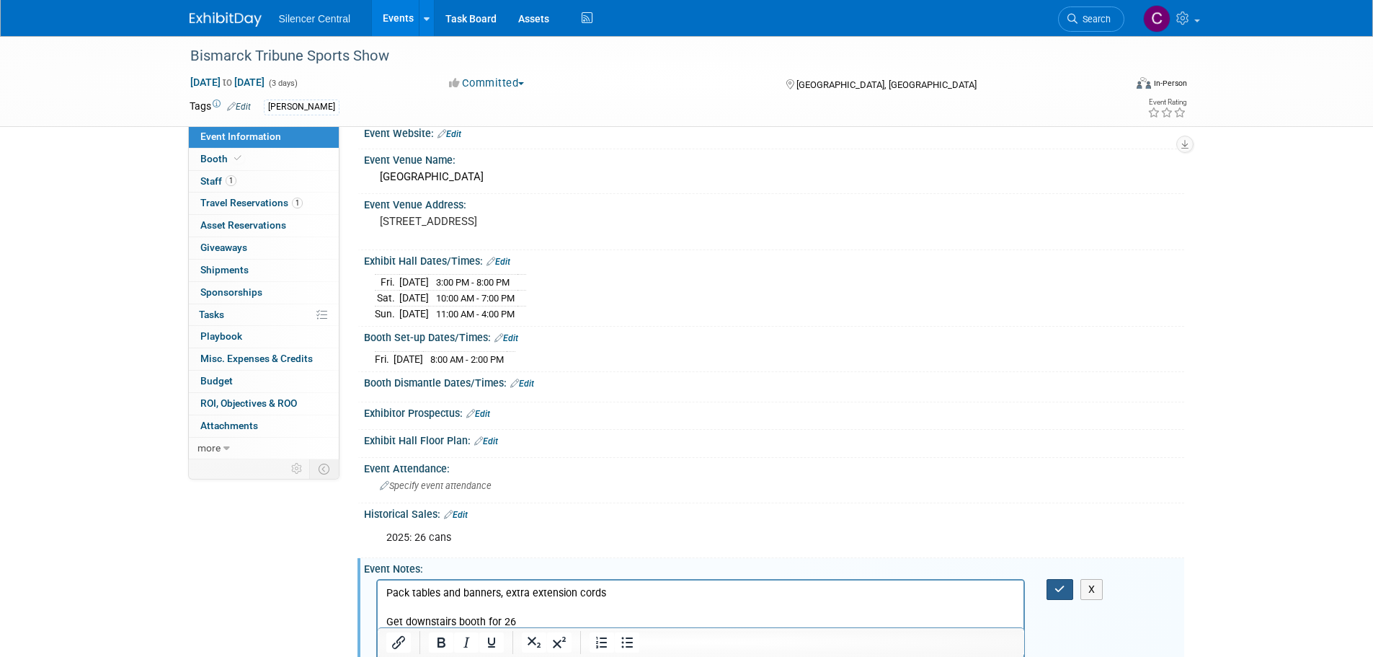
click at [1055, 587] on icon "button" at bounding box center [1060, 589] width 11 height 10
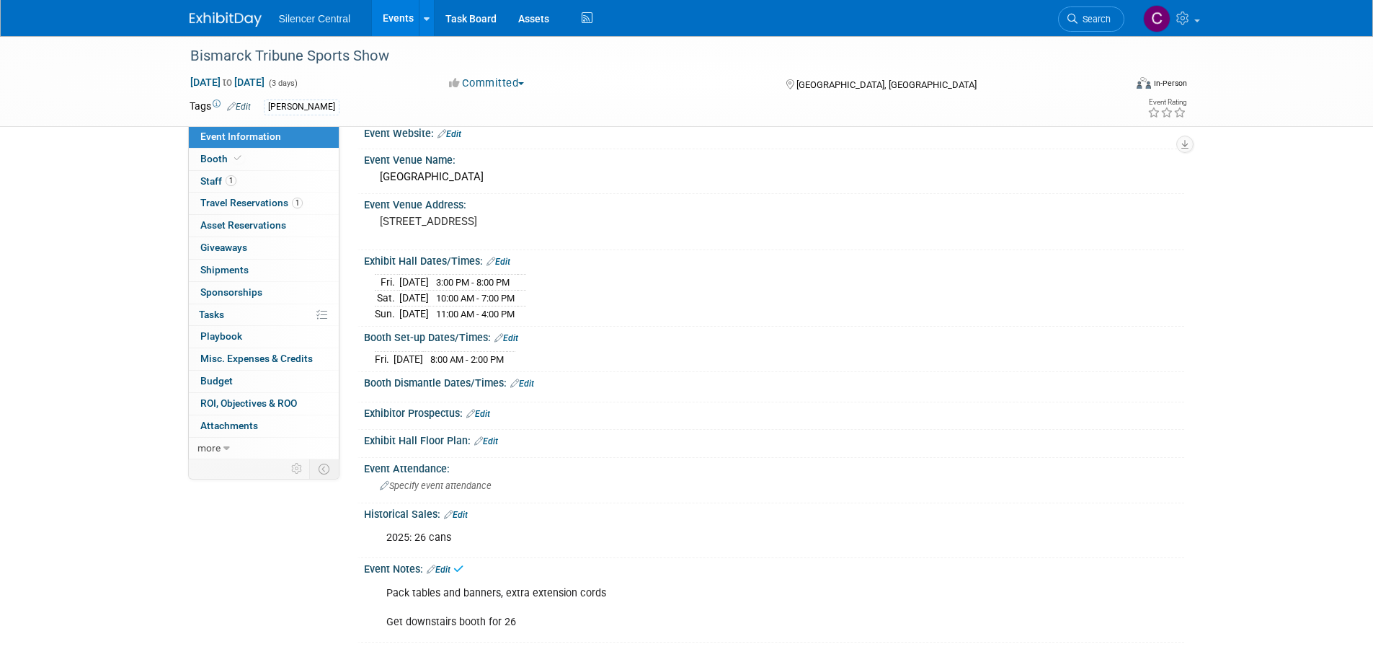
click at [220, 19] on img at bounding box center [226, 19] width 72 height 14
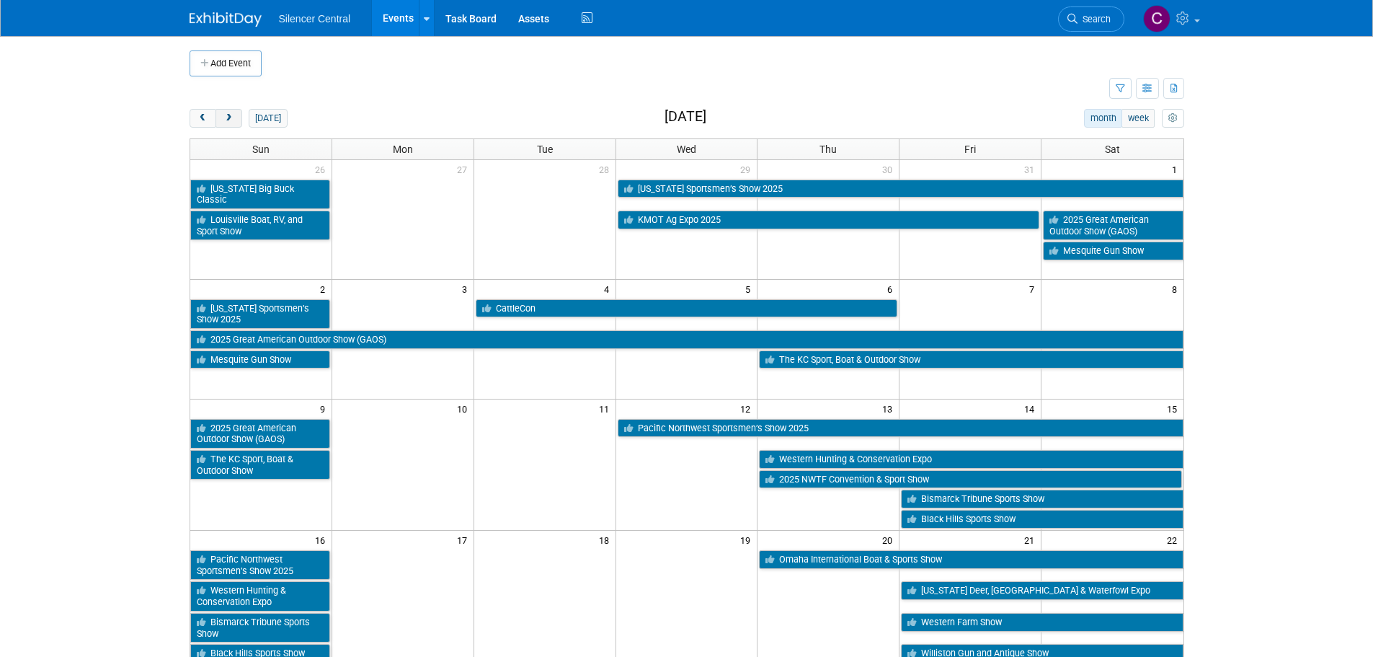
click at [236, 123] on button "next" at bounding box center [229, 118] width 27 height 19
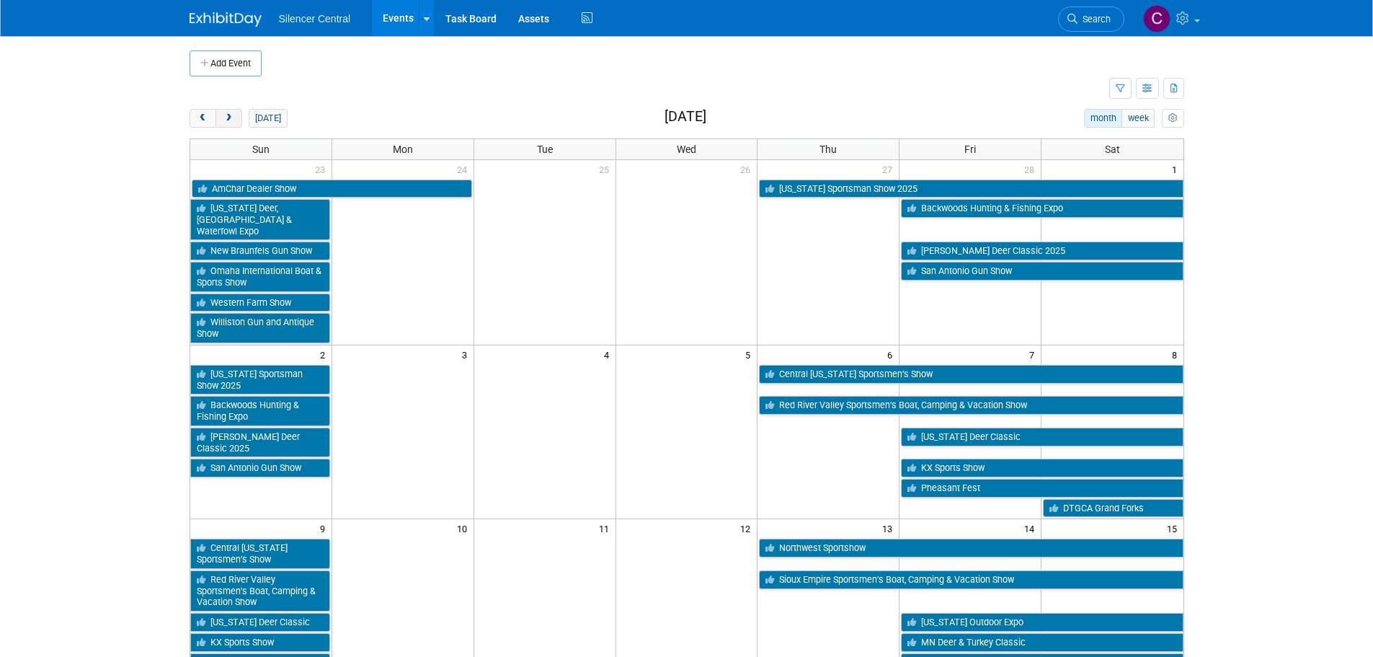
click at [236, 117] on button "next" at bounding box center [229, 118] width 27 height 19
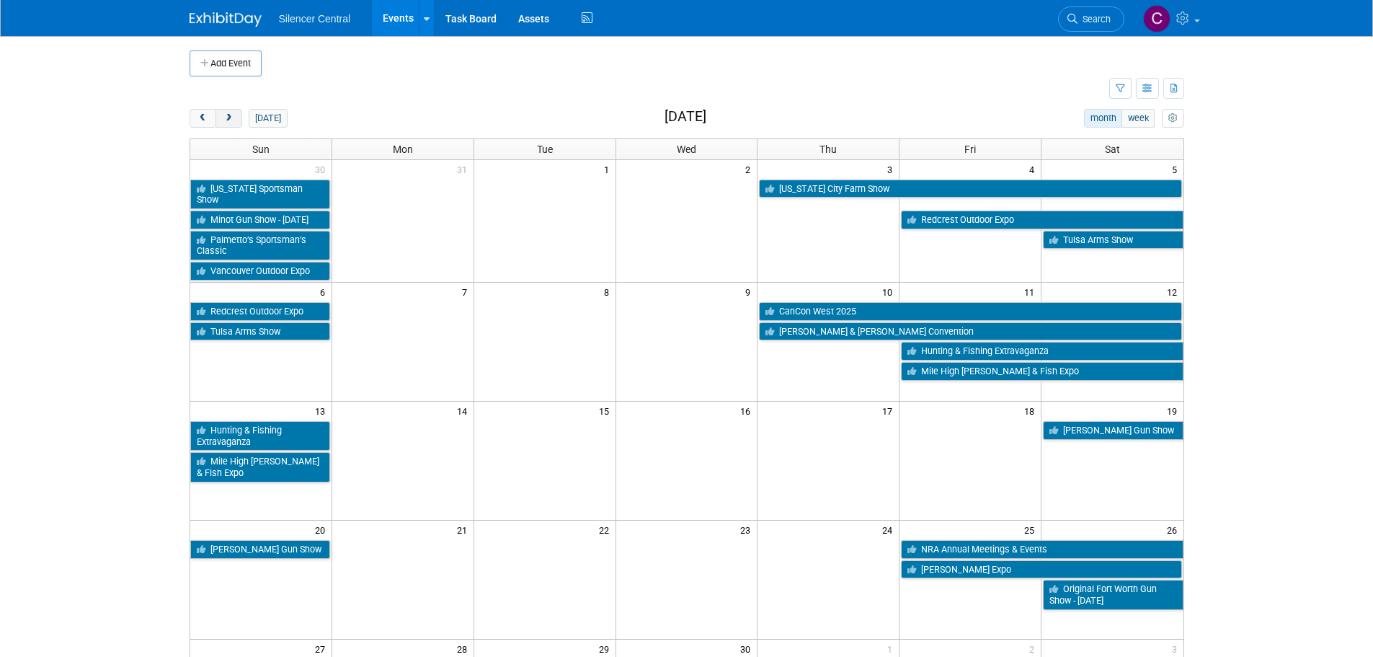
click at [236, 117] on button "next" at bounding box center [229, 118] width 27 height 19
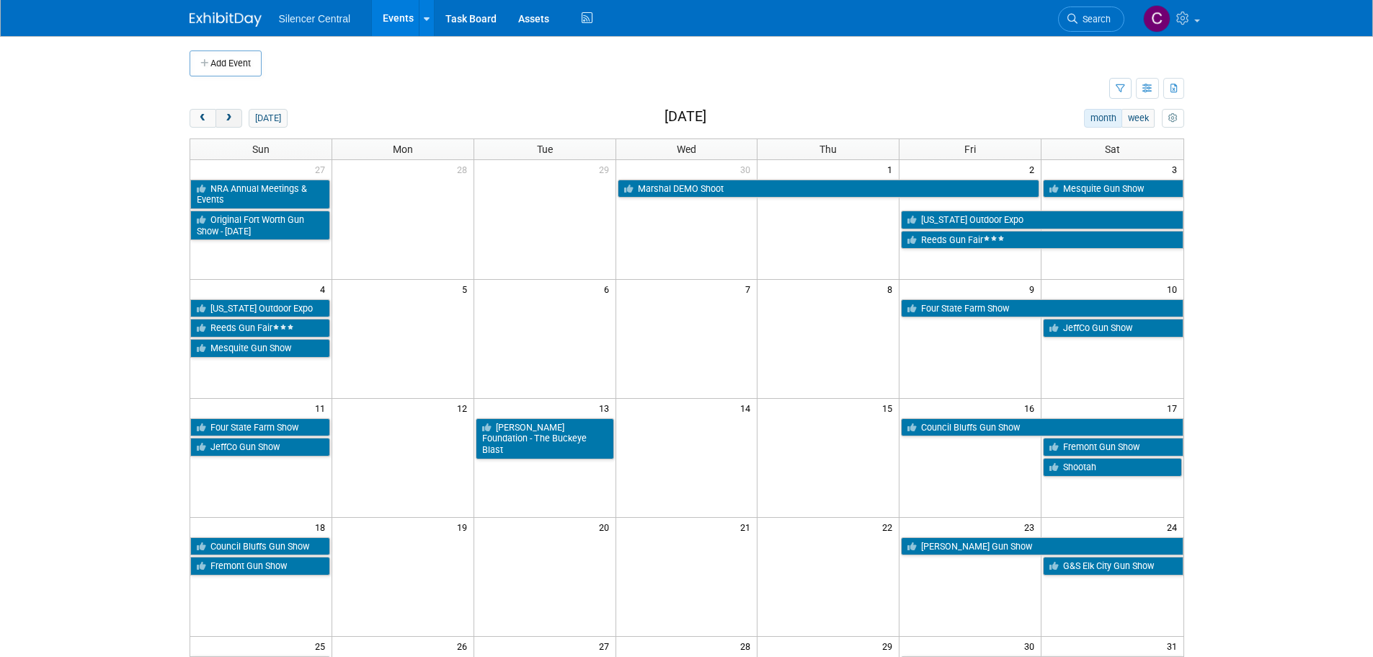
click at [236, 117] on button "next" at bounding box center [229, 118] width 27 height 19
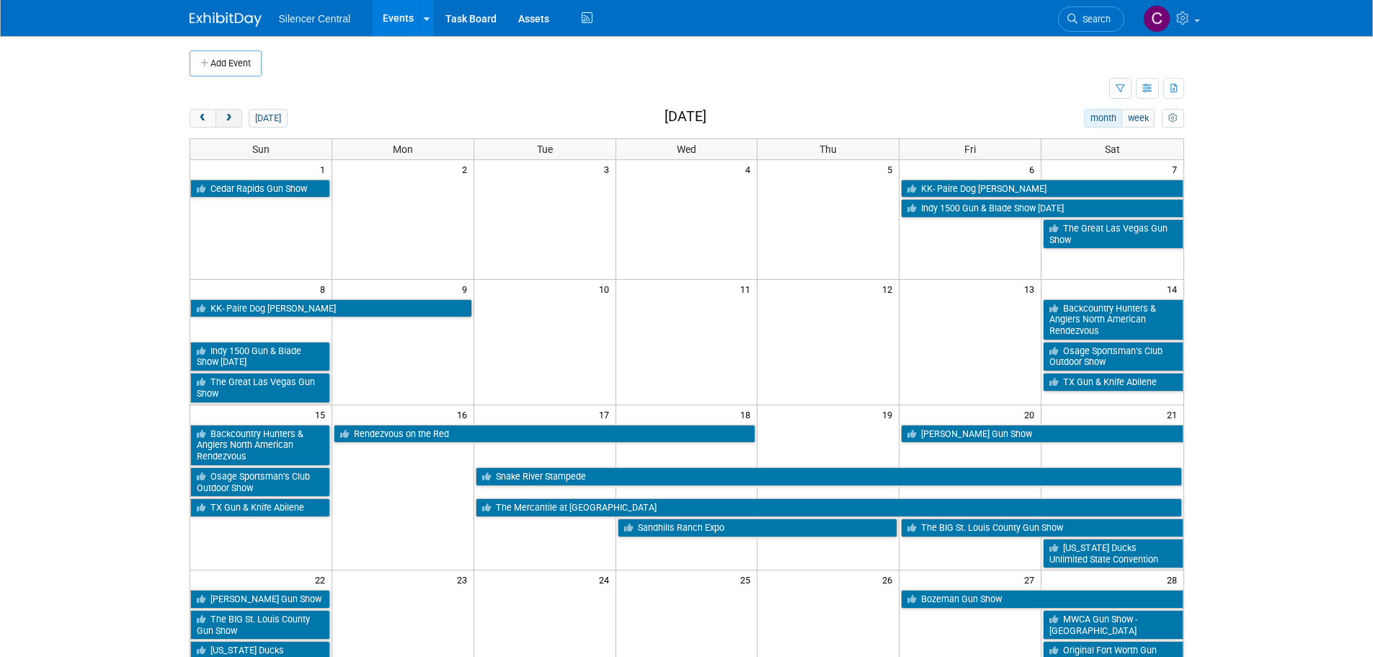
click at [236, 117] on button "next" at bounding box center [229, 118] width 27 height 19
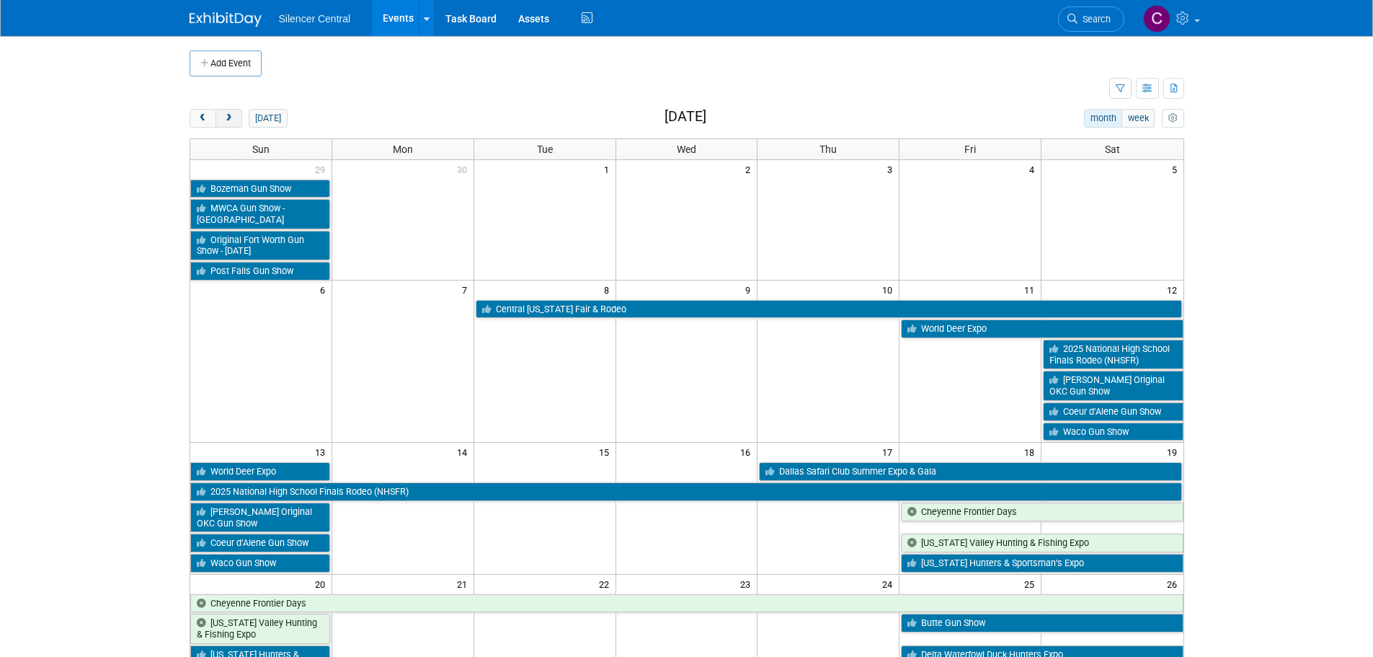
click at [236, 117] on button "next" at bounding box center [229, 118] width 27 height 19
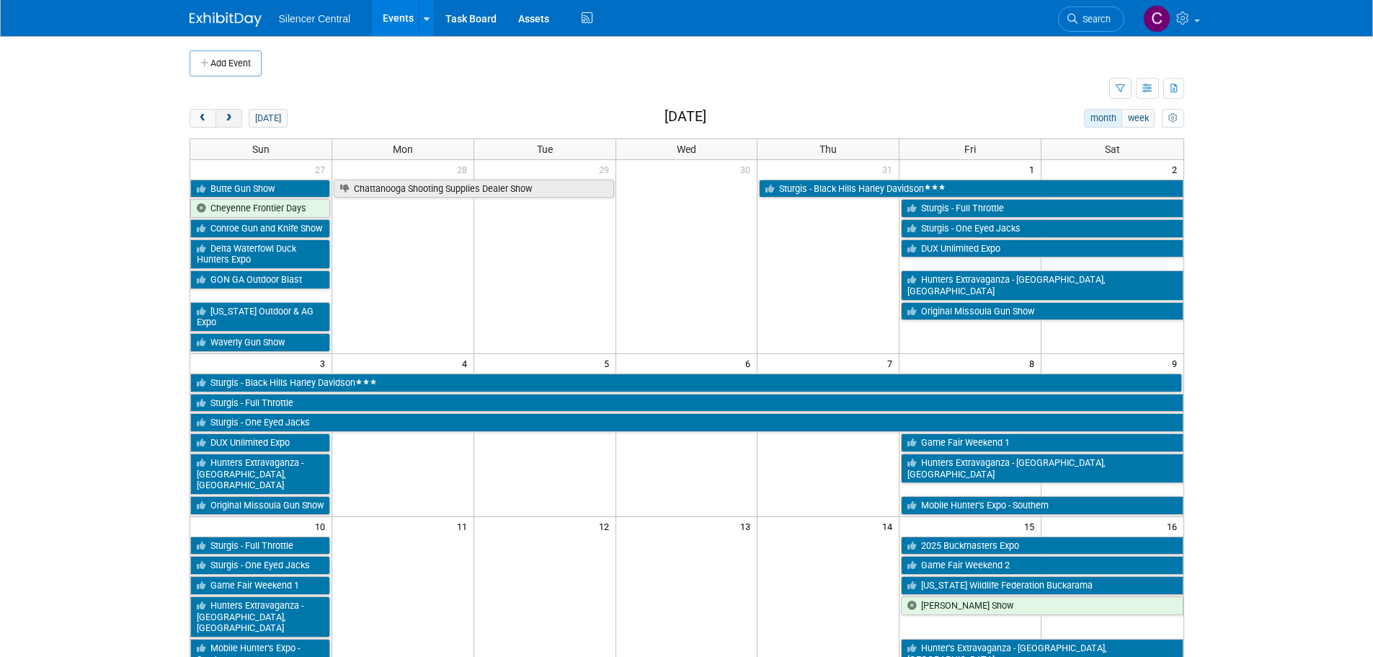
click at [236, 117] on button "next" at bounding box center [229, 118] width 27 height 19
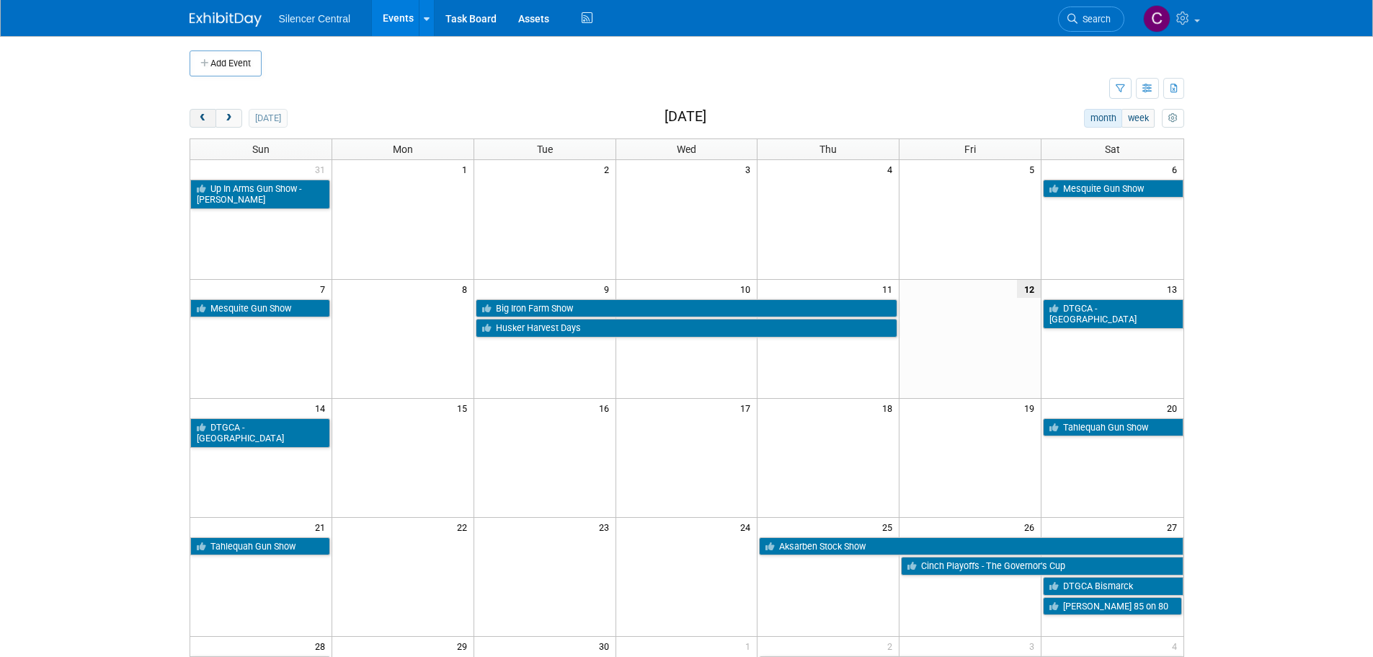
click at [194, 125] on button "prev" at bounding box center [203, 118] width 27 height 19
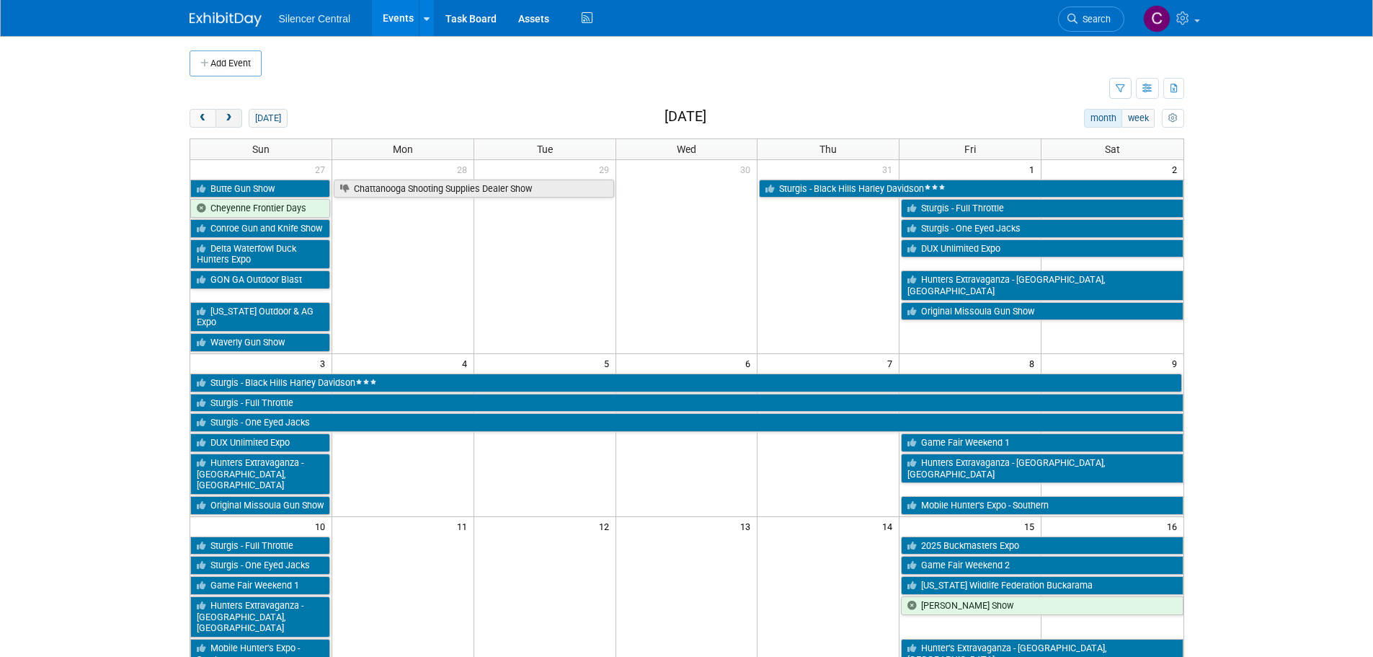
click at [233, 125] on button "next" at bounding box center [229, 118] width 27 height 19
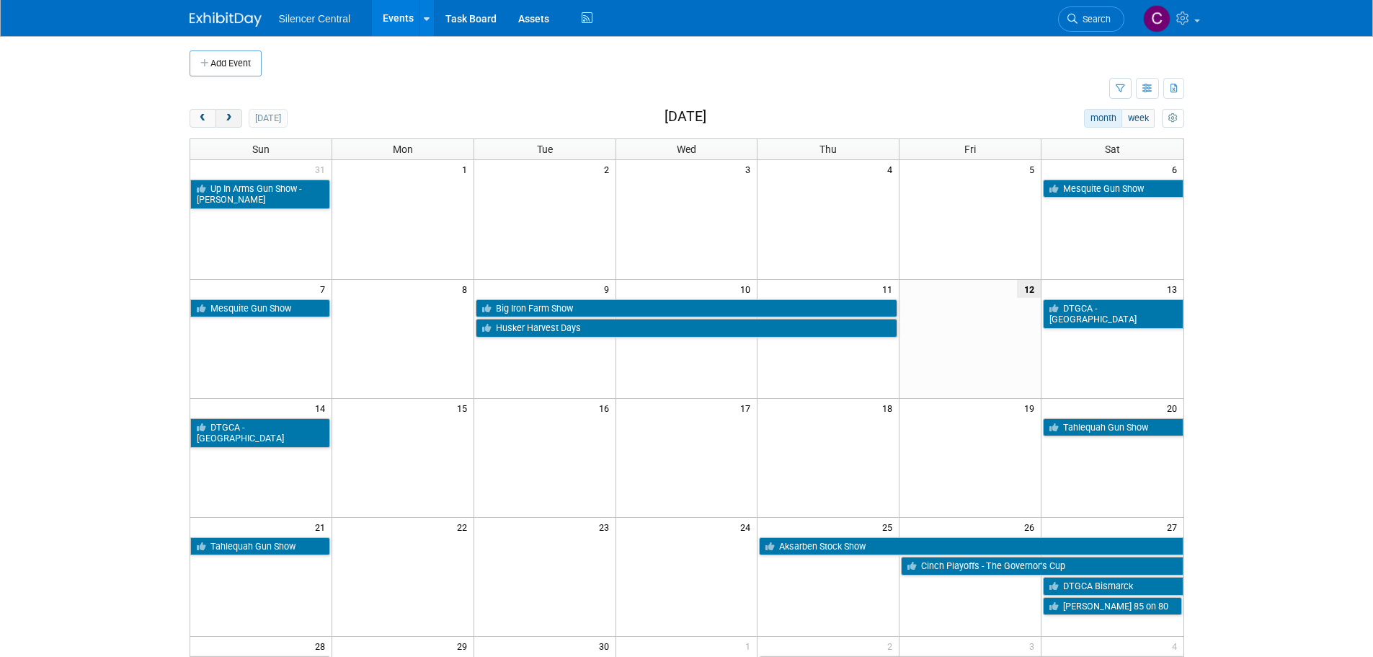
click at [225, 122] on span "next" at bounding box center [228, 118] width 11 height 9
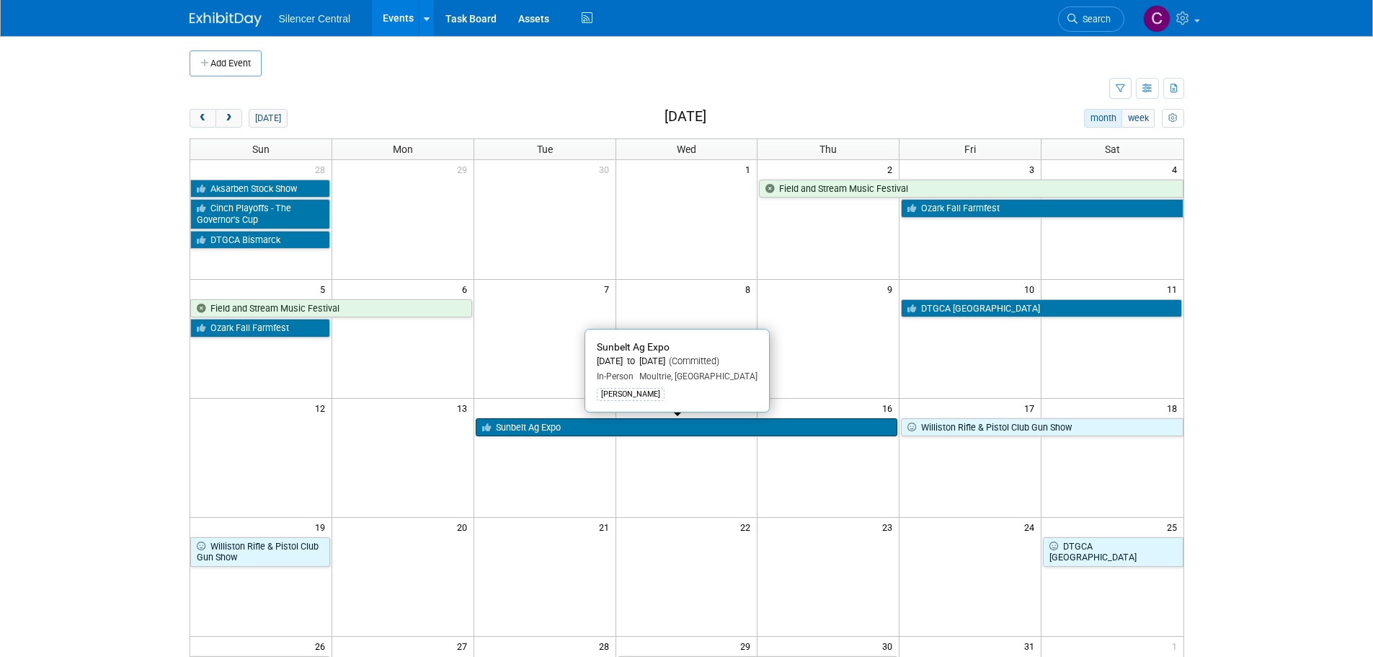
click at [547, 420] on link "Sunbelt Ag Expo" at bounding box center [687, 427] width 422 height 19
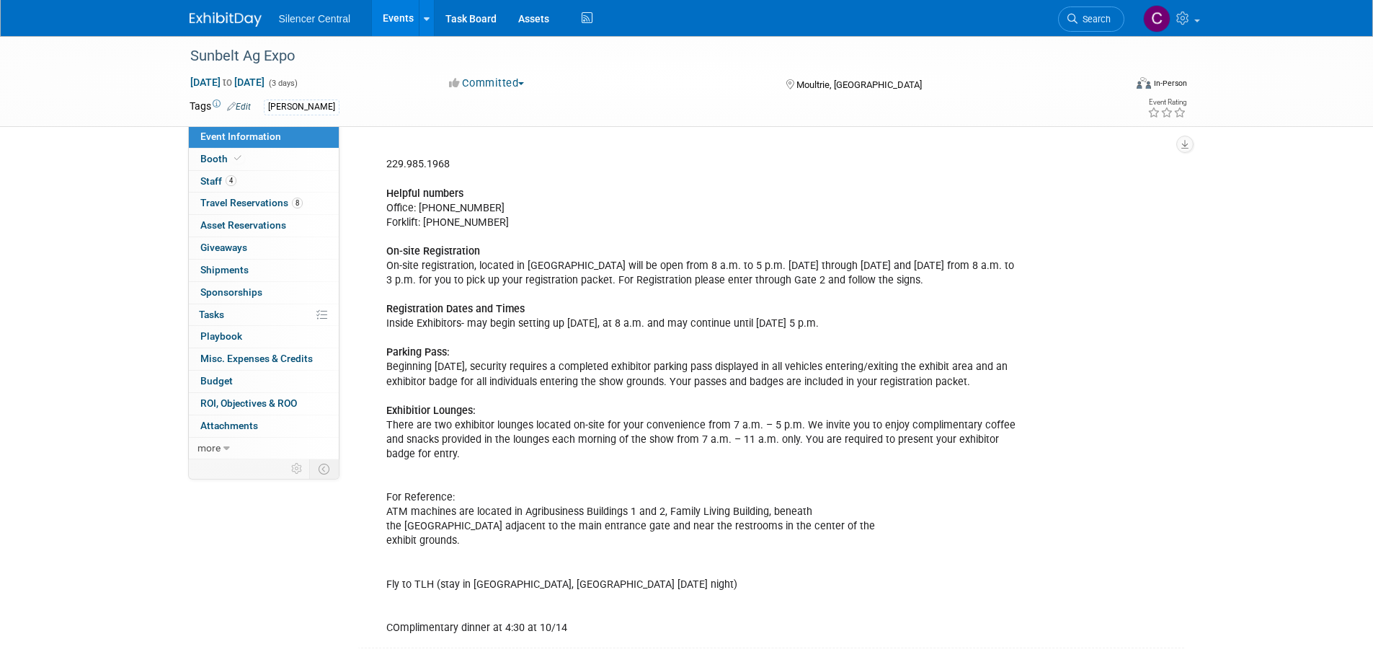
scroll to position [755, 0]
click at [231, 17] on img at bounding box center [226, 19] width 72 height 14
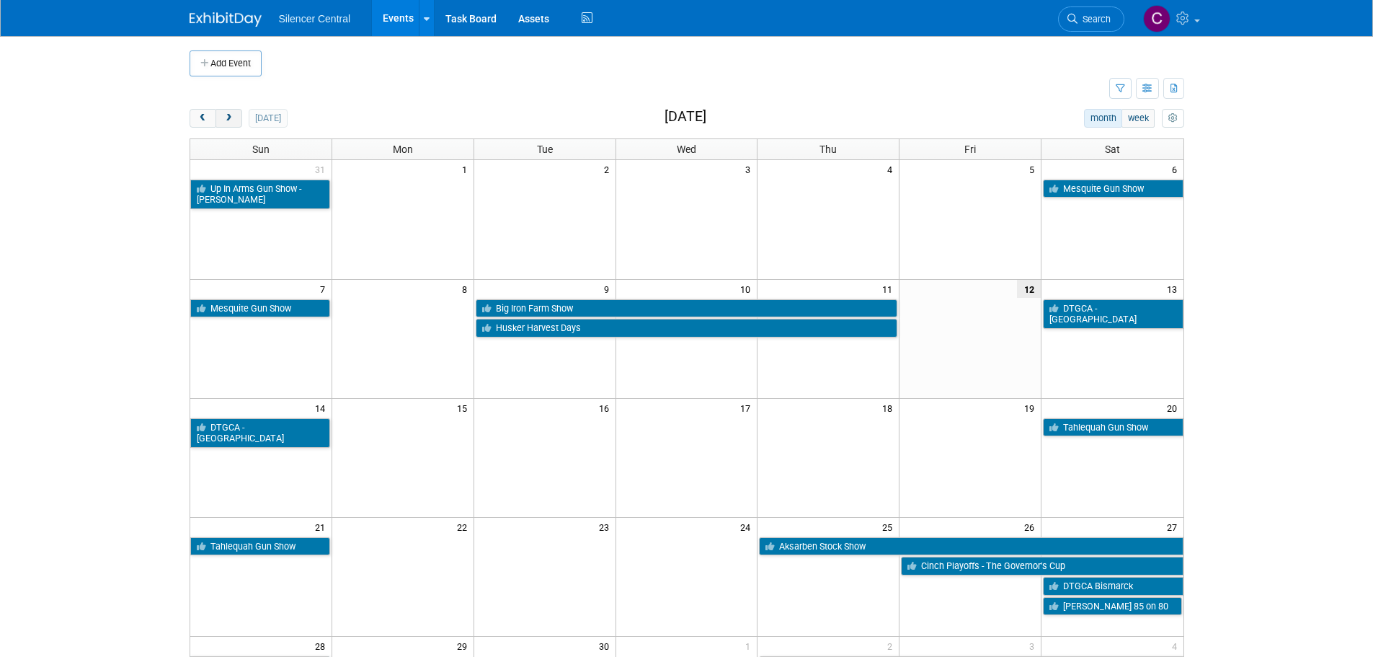
click at [232, 123] on button "next" at bounding box center [229, 118] width 27 height 19
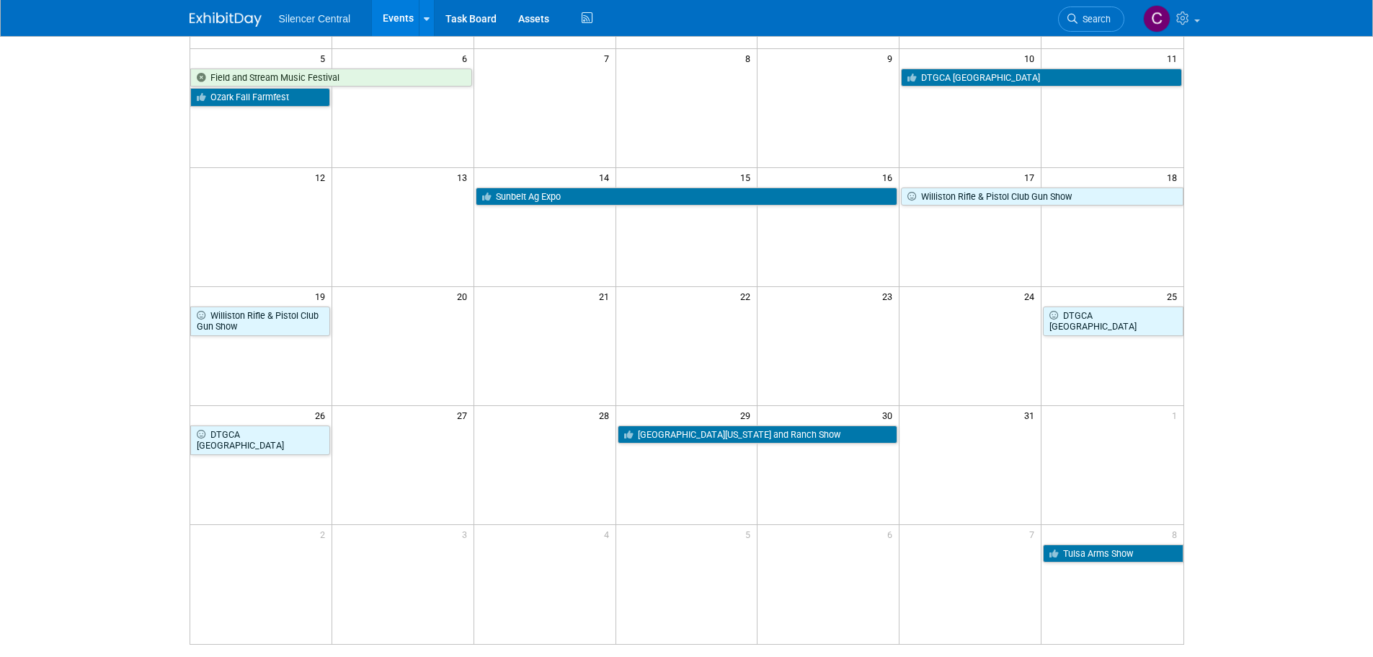
scroll to position [303, 0]
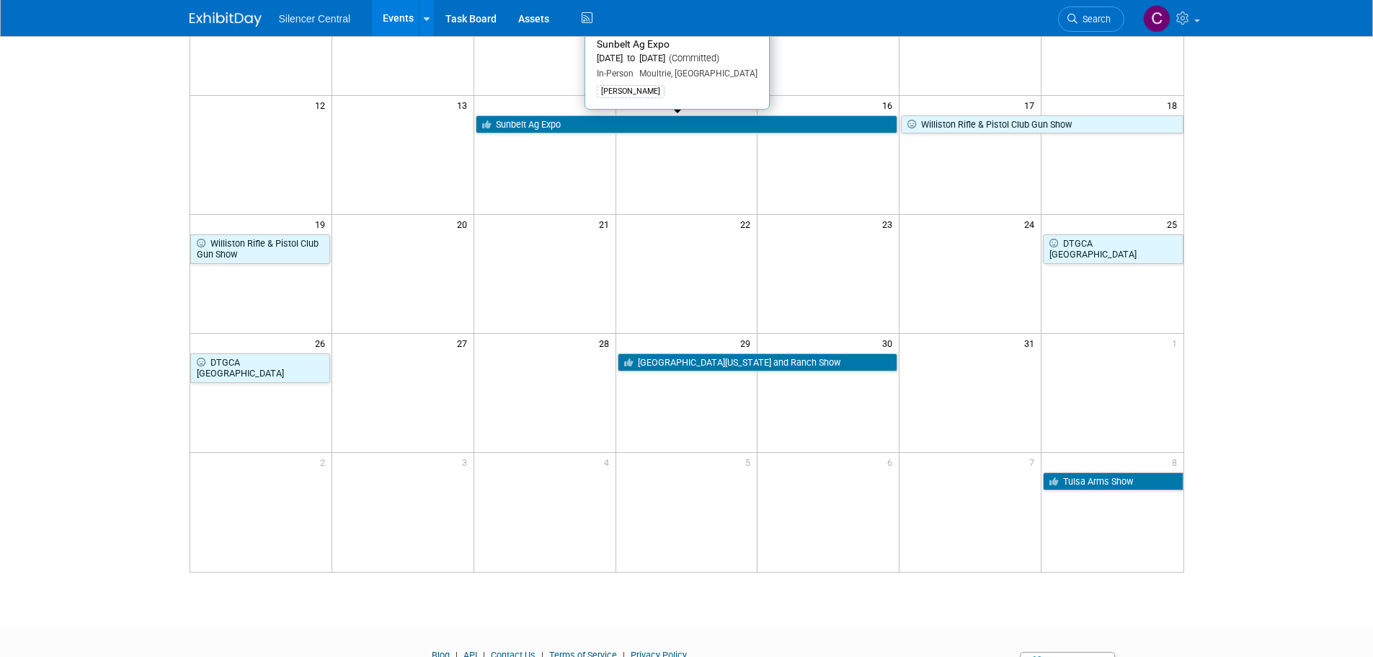
click at [593, 122] on link "Sunbelt Ag Expo" at bounding box center [687, 124] width 422 height 19
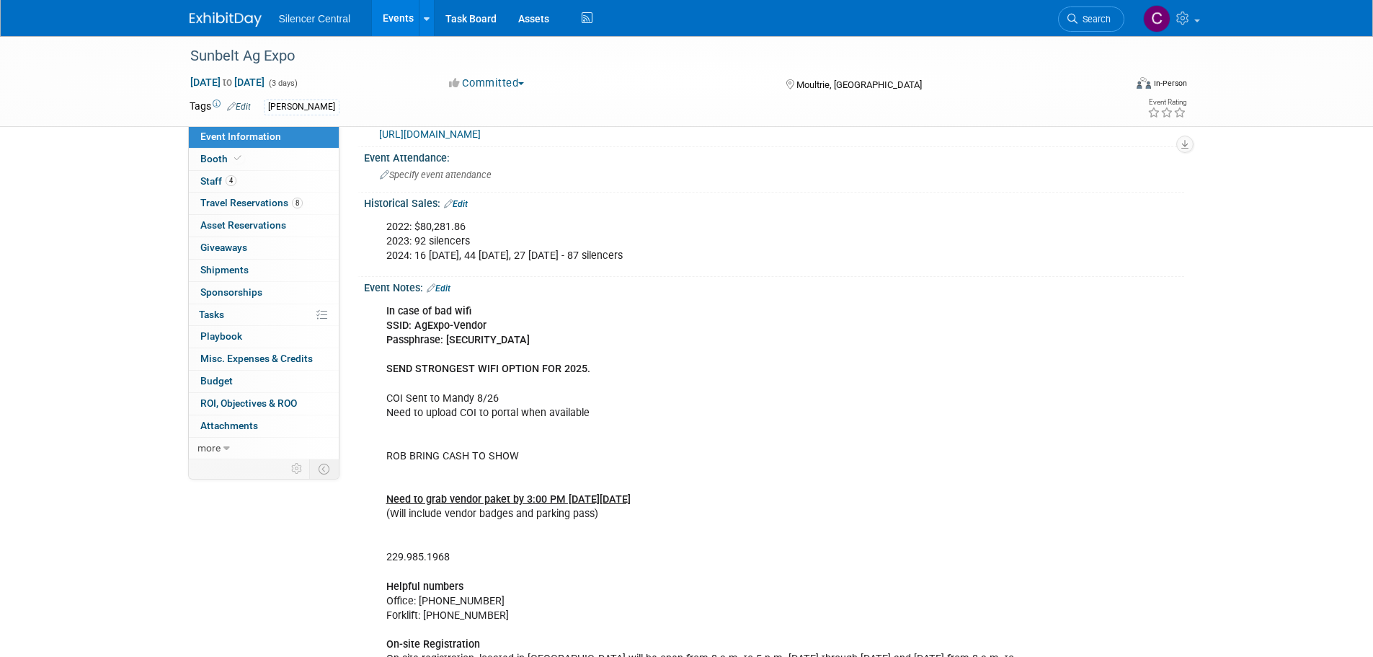
scroll to position [360, 0]
click at [451, 285] on link "Edit" at bounding box center [439, 289] width 24 height 10
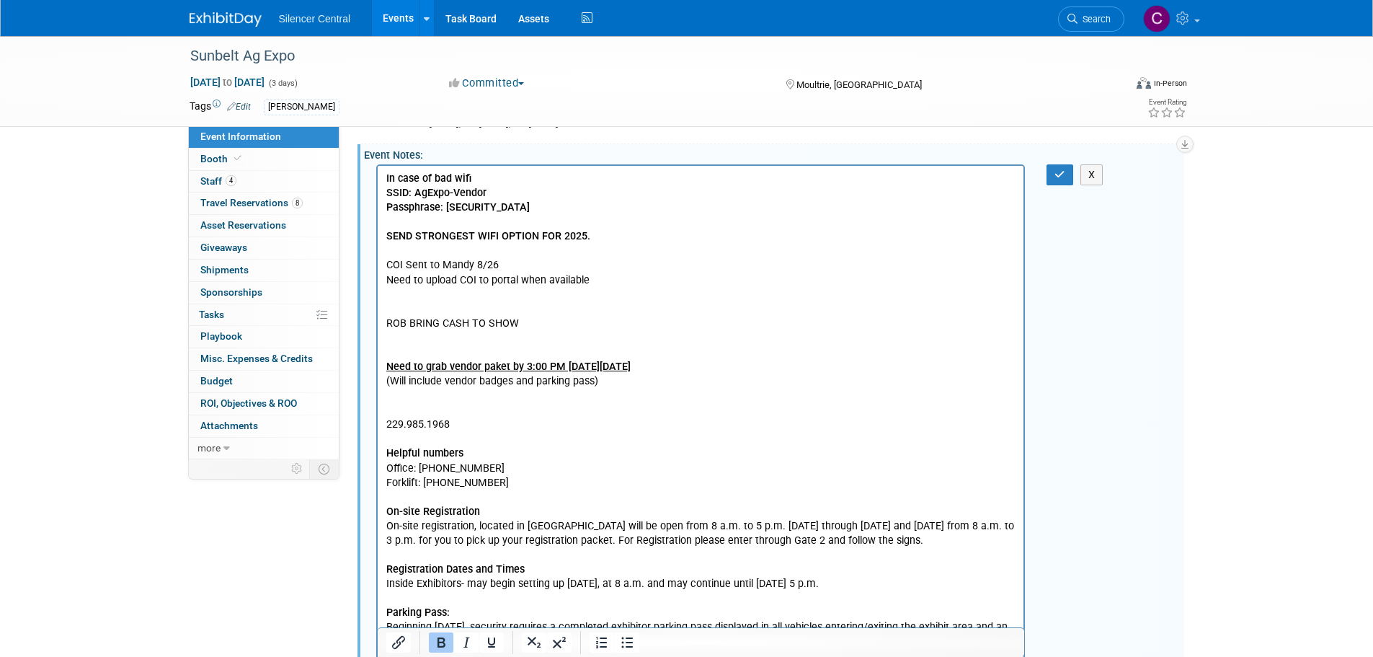
scroll to position [505, 0]
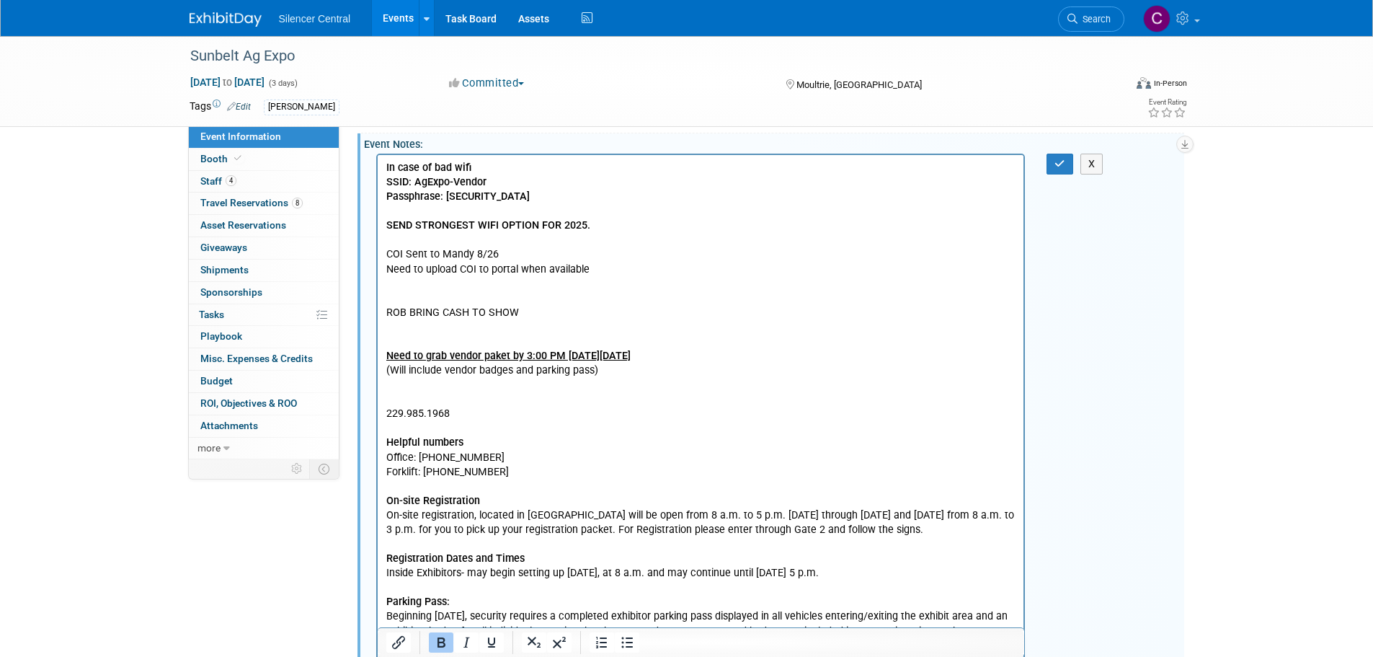
click at [672, 381] on p "In case of bad wifi SSID: AgExpo-Vendor Passphrase: [SECURITY_DATA] SEND STRONG…" at bounding box center [701, 522] width 630 height 724
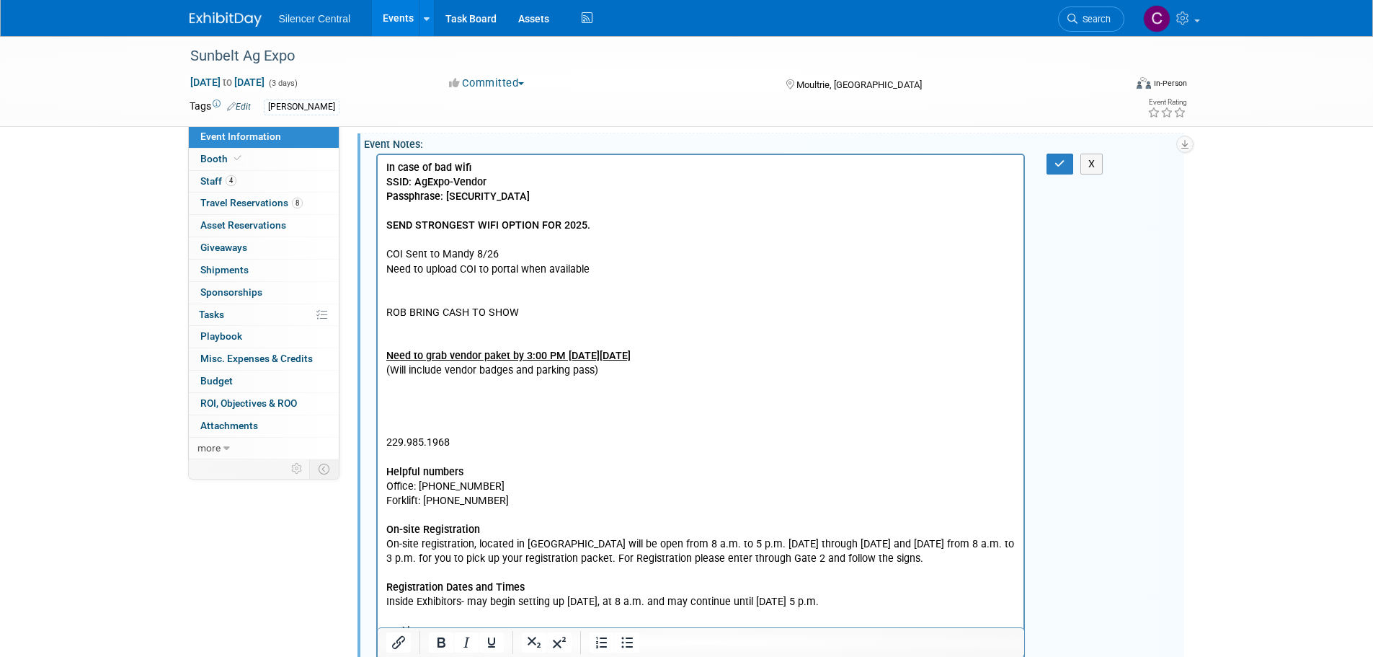
click at [399, 413] on p "229.985.1968 Helpful numbers Office: [PHONE_NUMBER] Forklift: [PHONE_NUMBER] On…" at bounding box center [701, 659] width 630 height 507
click at [1050, 158] on button "button" at bounding box center [1060, 164] width 27 height 21
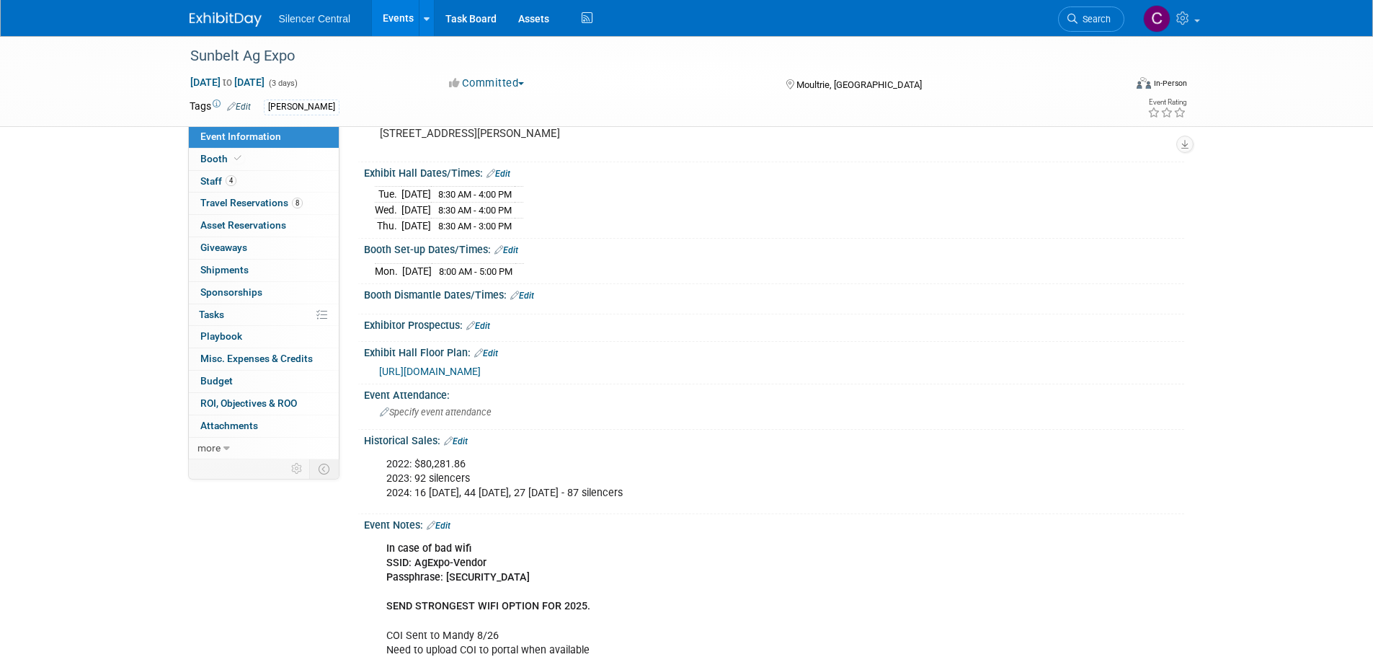
scroll to position [0, 0]
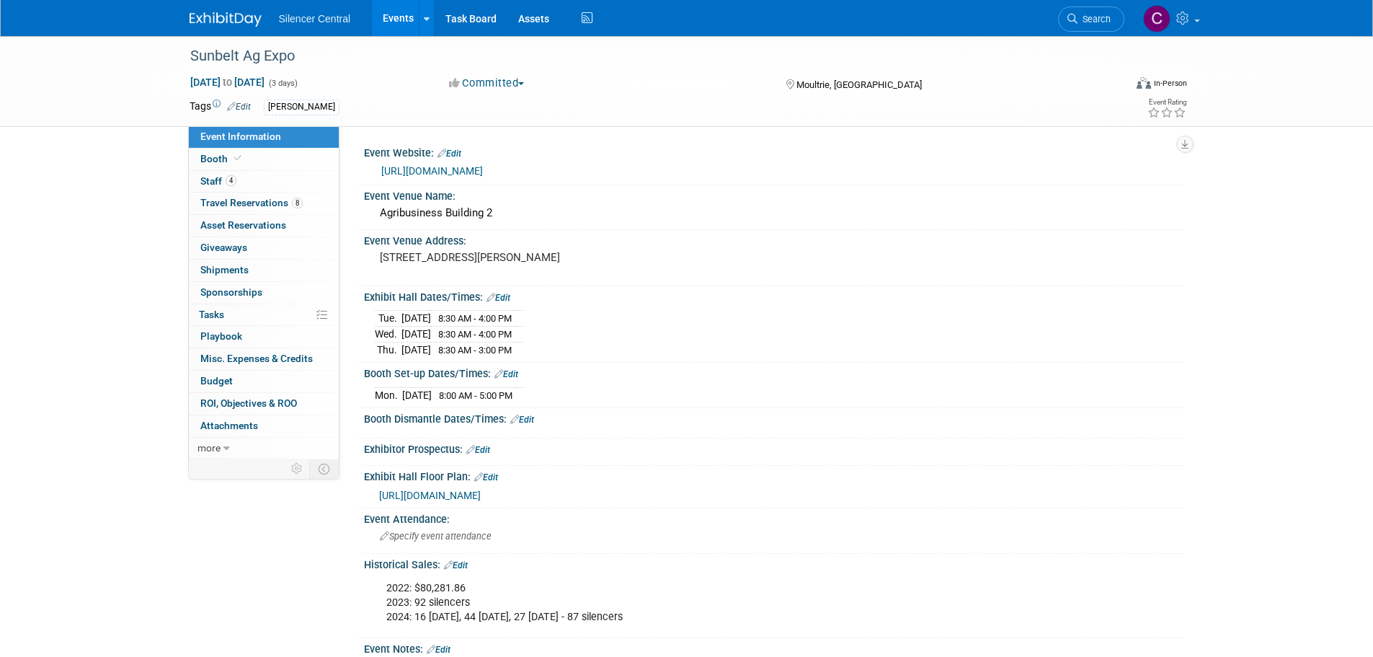
click at [204, 22] on img at bounding box center [226, 19] width 72 height 14
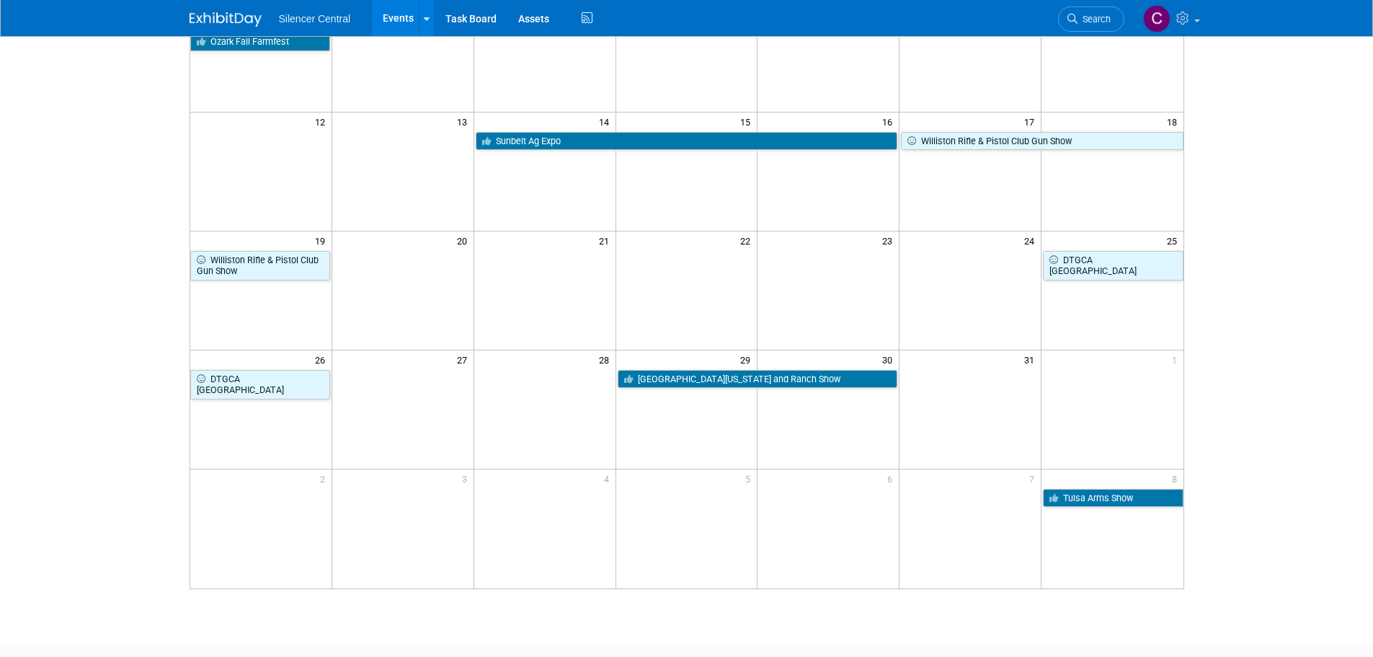
scroll to position [288, 0]
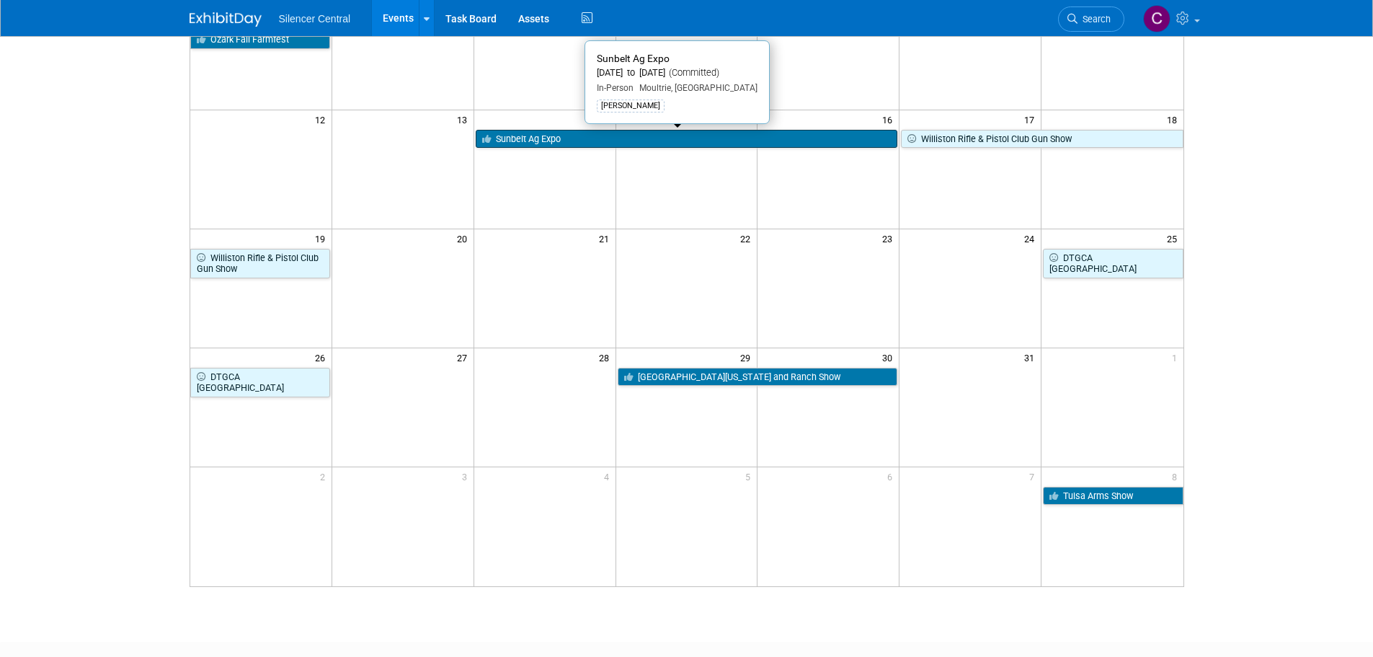
click at [580, 143] on link "Sunbelt Ag Expo" at bounding box center [687, 139] width 422 height 19
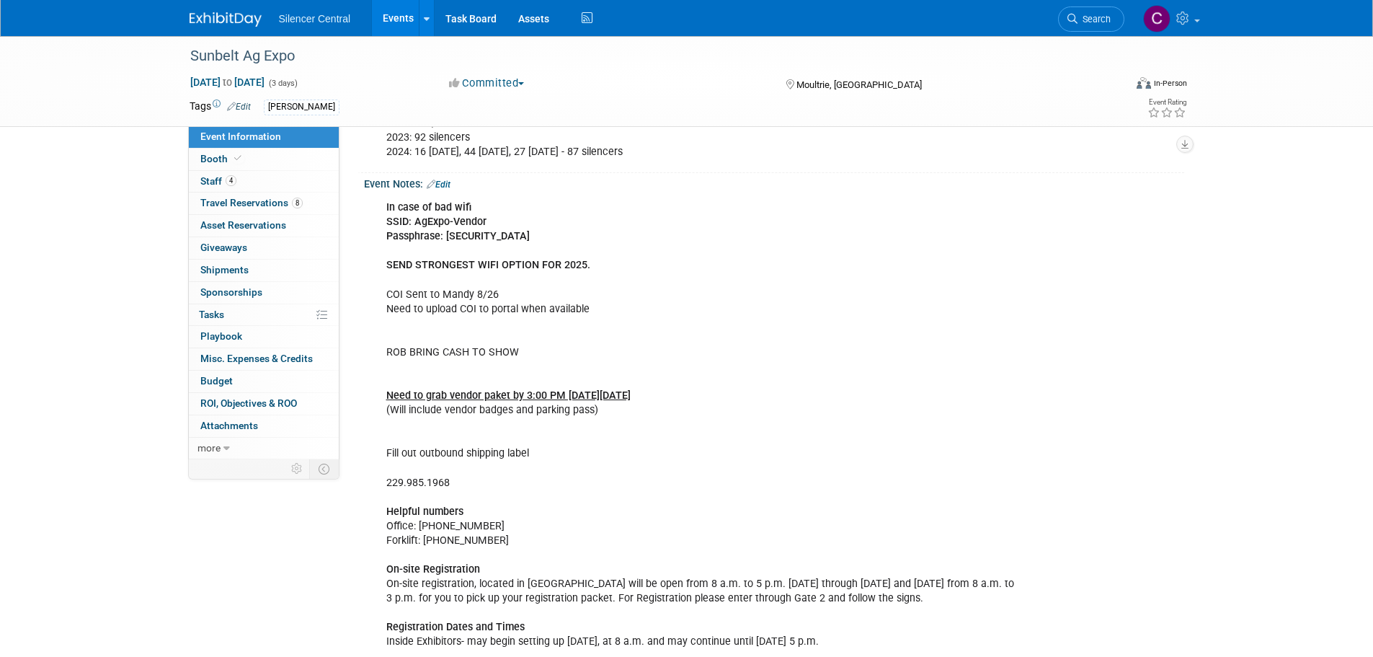
scroll to position [432, 0]
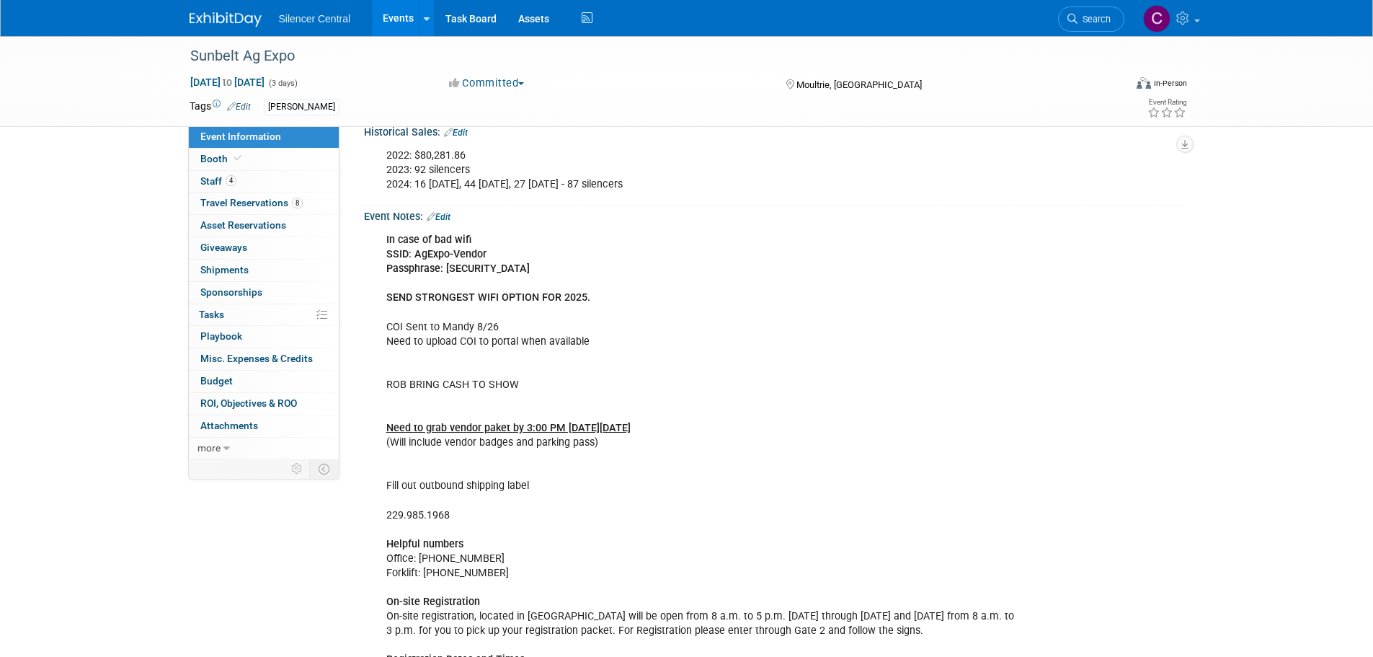
click at [451, 213] on link "Edit" at bounding box center [439, 217] width 24 height 10
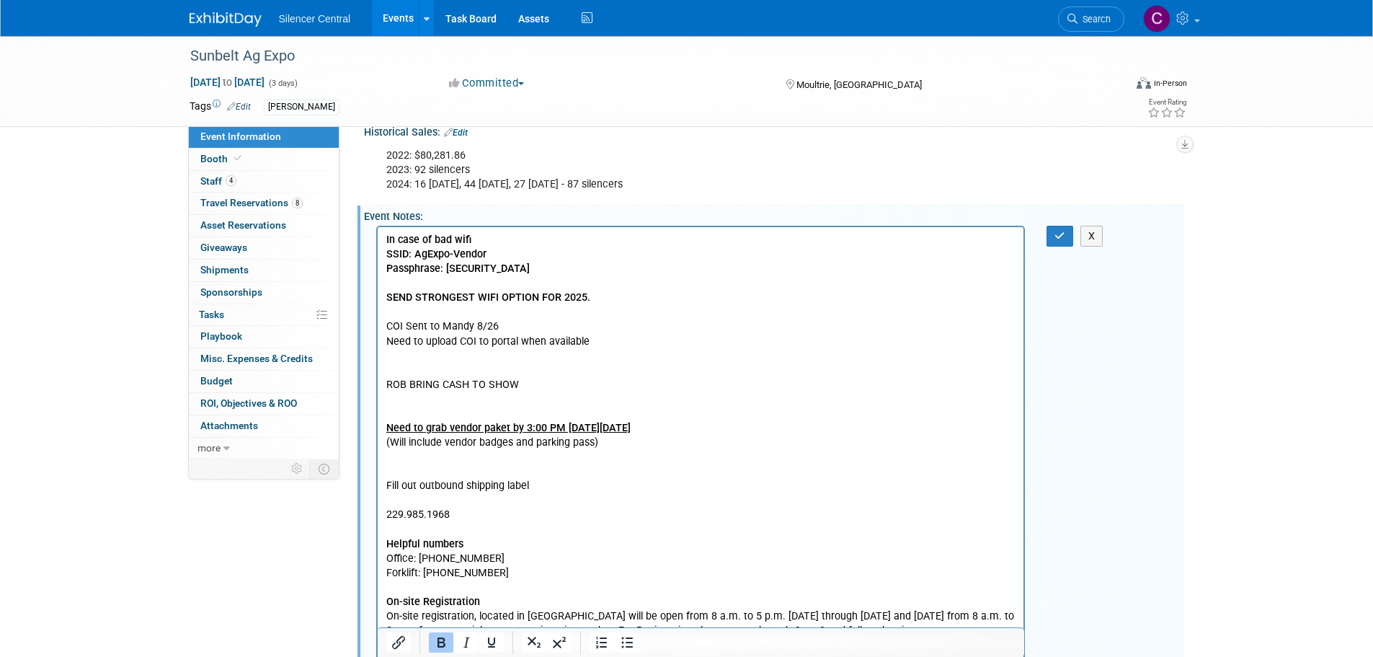
scroll to position [0, 0]
click at [568, 487] on p "In case of bad wifi SSID: AgExpo-Vendor Passphrase: [SECURITY_DATA] SEND STRONG…" at bounding box center [701, 608] width 630 height 753
click at [1057, 239] on icon "button" at bounding box center [1060, 236] width 11 height 10
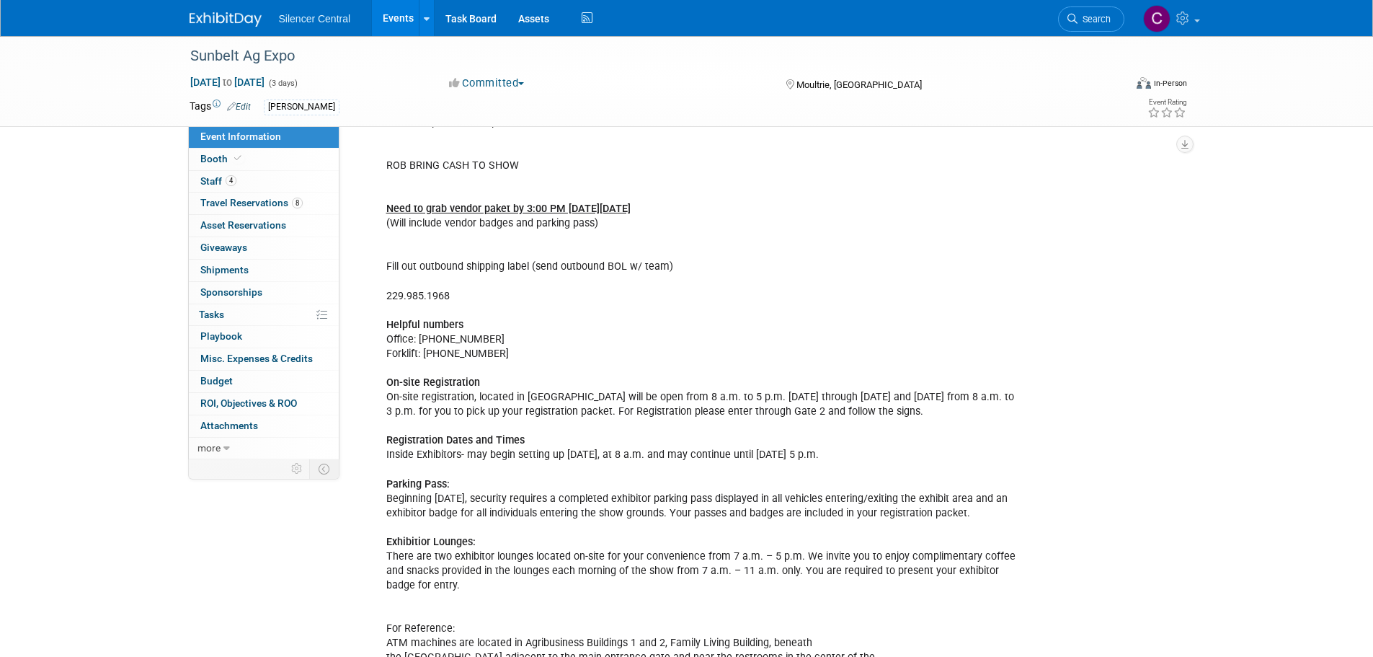
scroll to position [649, 0]
